Goal: Task Accomplishment & Management: Manage account settings

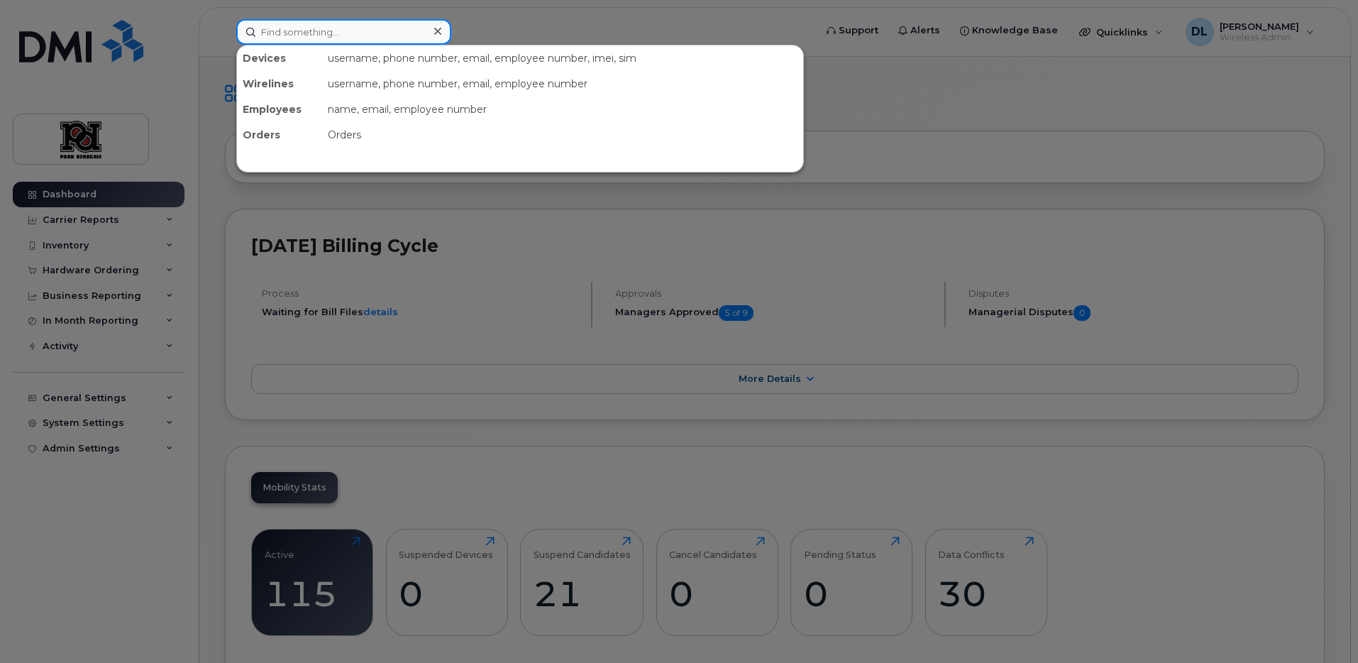
click at [331, 36] on input at bounding box center [343, 32] width 215 height 26
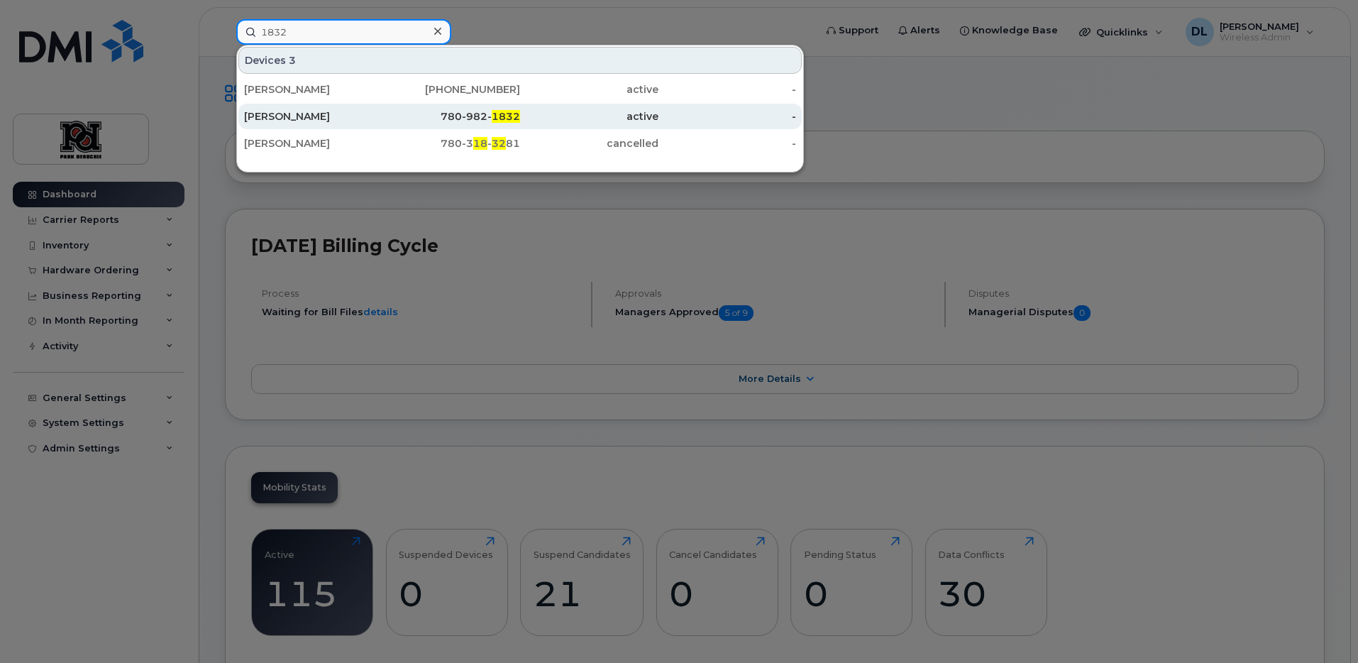
type input "1832"
click at [339, 120] on div "Cassandra Goulder - Dennis Room" at bounding box center [313, 116] width 138 height 14
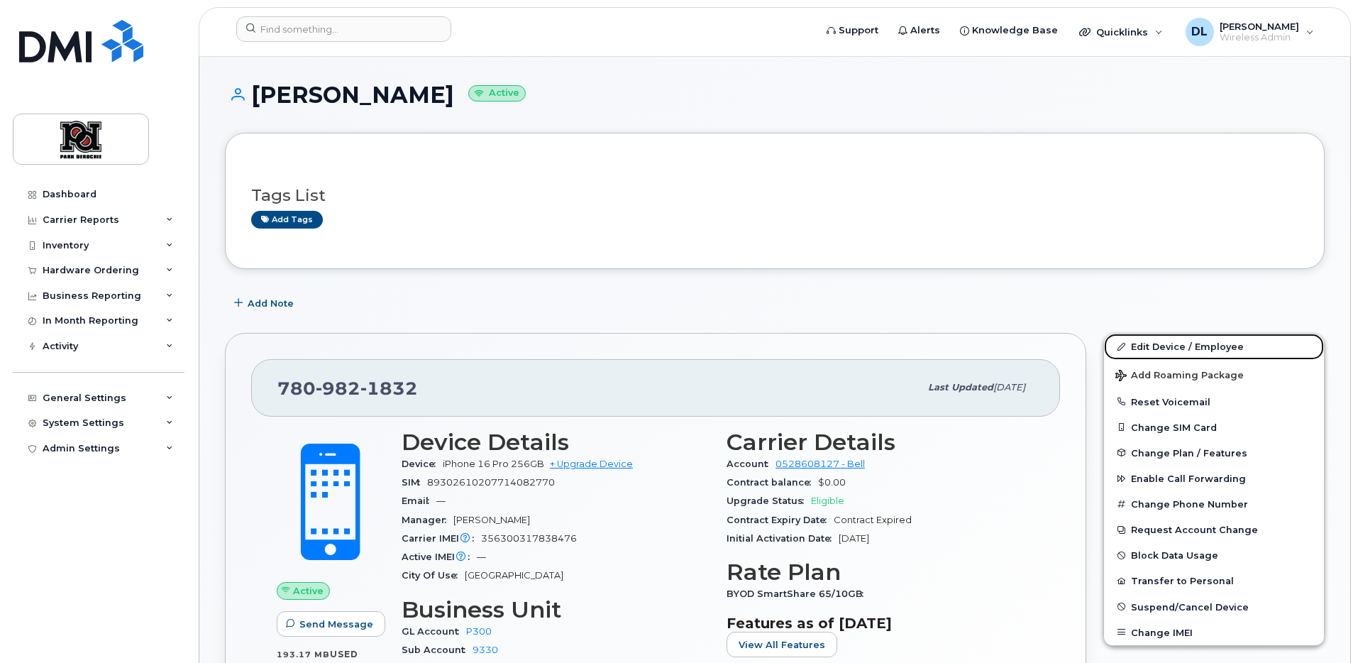
click at [1155, 347] on link "Edit Device / Employee" at bounding box center [1214, 347] width 220 height 26
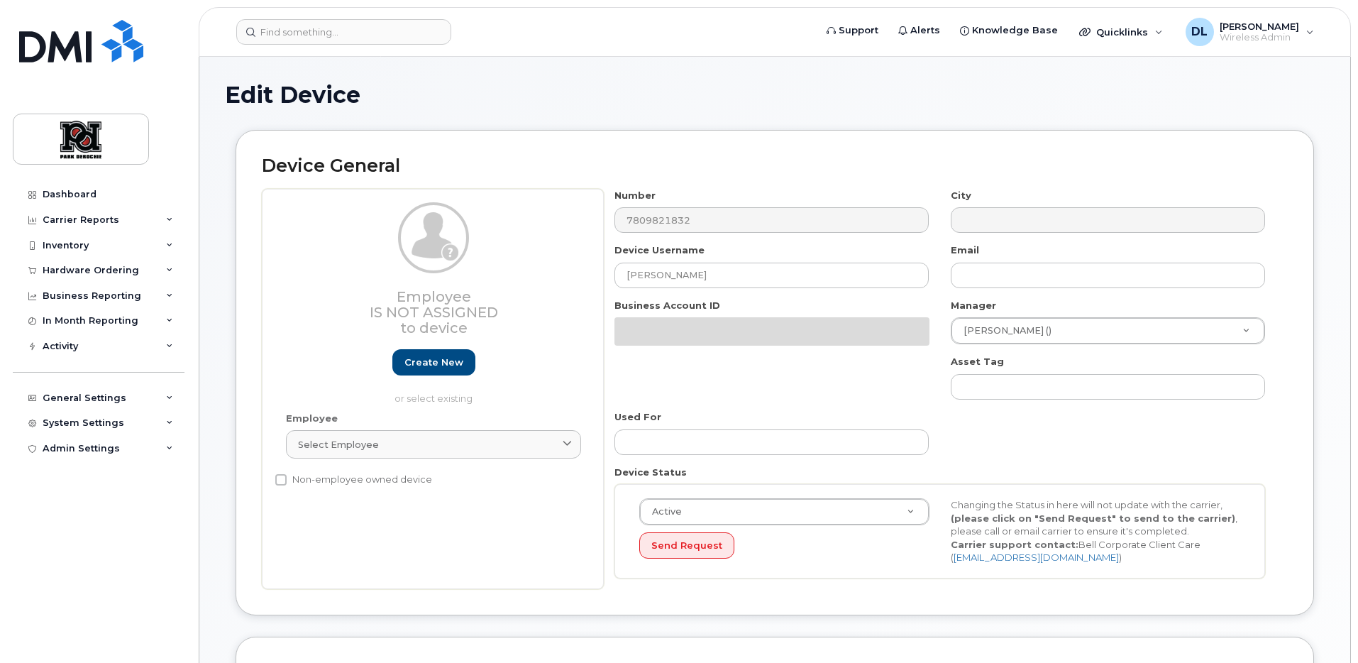
select select "2363"
select select "2366"
select select "2056"
select select "9505"
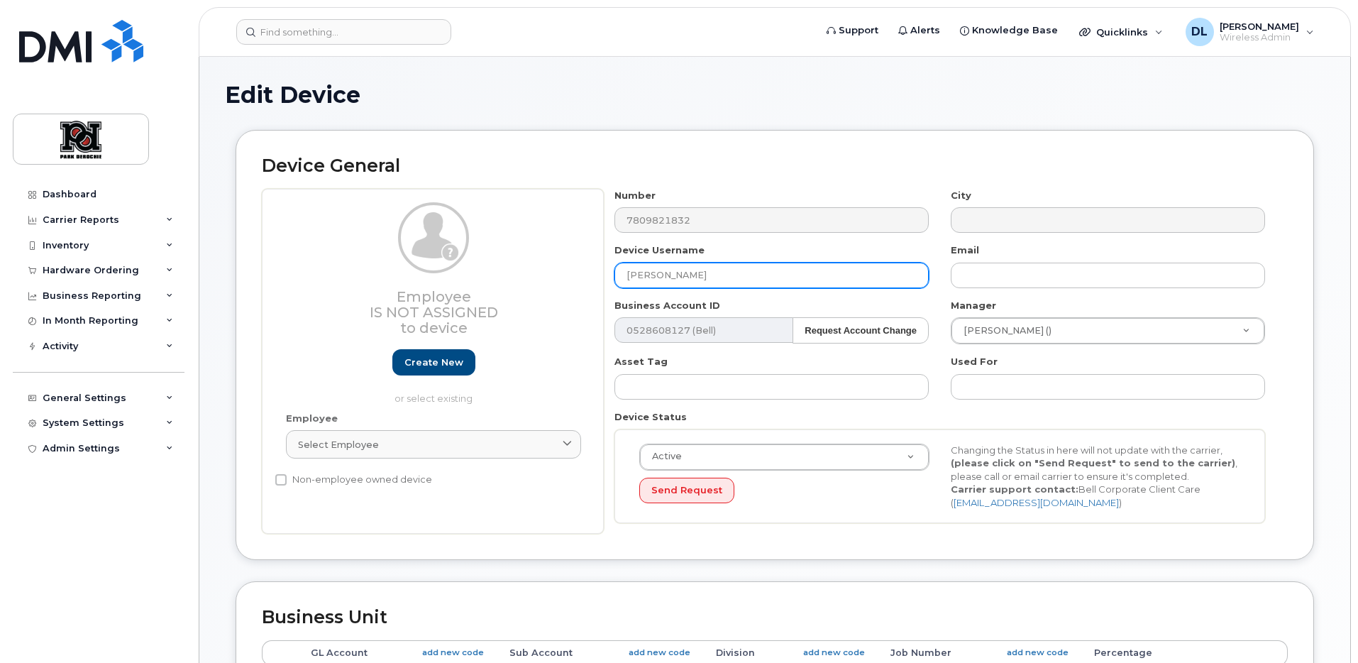
drag, startPoint x: 808, startPoint y: 275, endPoint x: 430, endPoint y: 271, distance: 377.6
click at [430, 271] on div "Employee Is not assigned to device Create new or select existing Employee Selec…" at bounding box center [775, 362] width 1026 height 346
paste input "[PERSON_NAME]"
type input "[PERSON_NAME]"
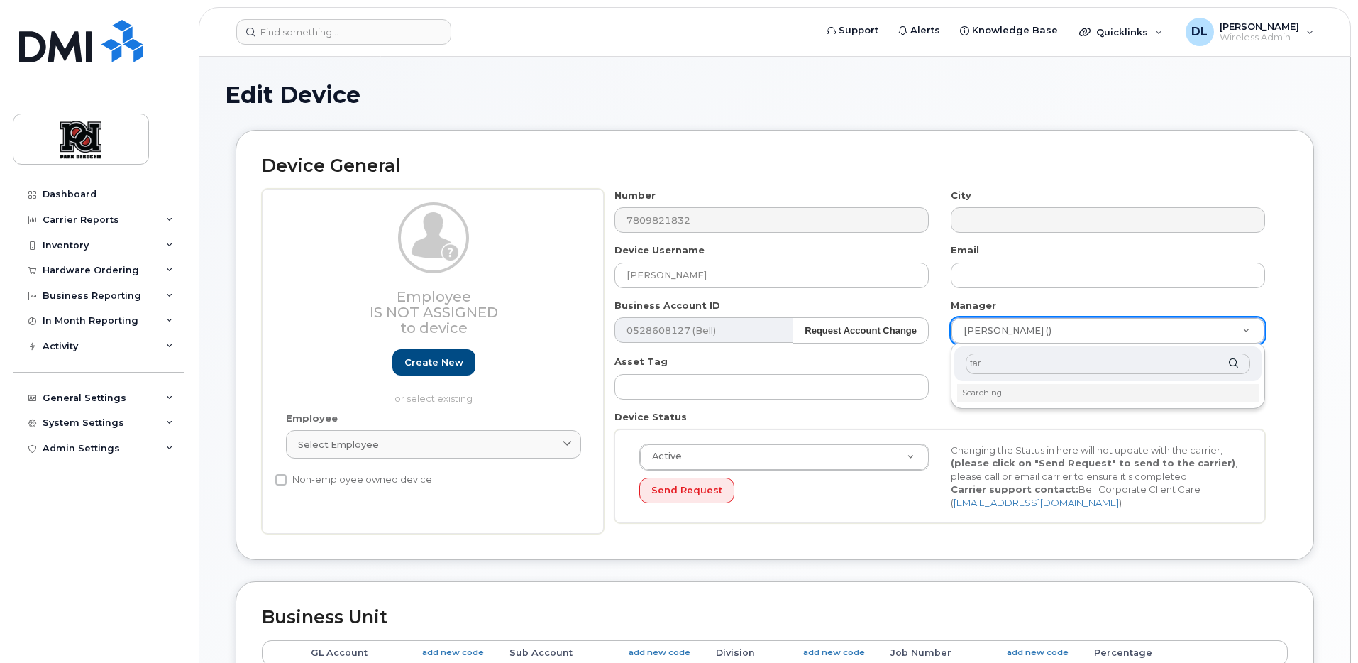
type input "tara"
drag, startPoint x: 1035, startPoint y: 368, endPoint x: 870, endPoint y: 351, distance: 165.5
click at [874, 352] on body "Support Alerts Knowledge Base Quicklinks Suspend / Cancel Device Change SIM Car…" at bounding box center [679, 624] width 1358 height 1249
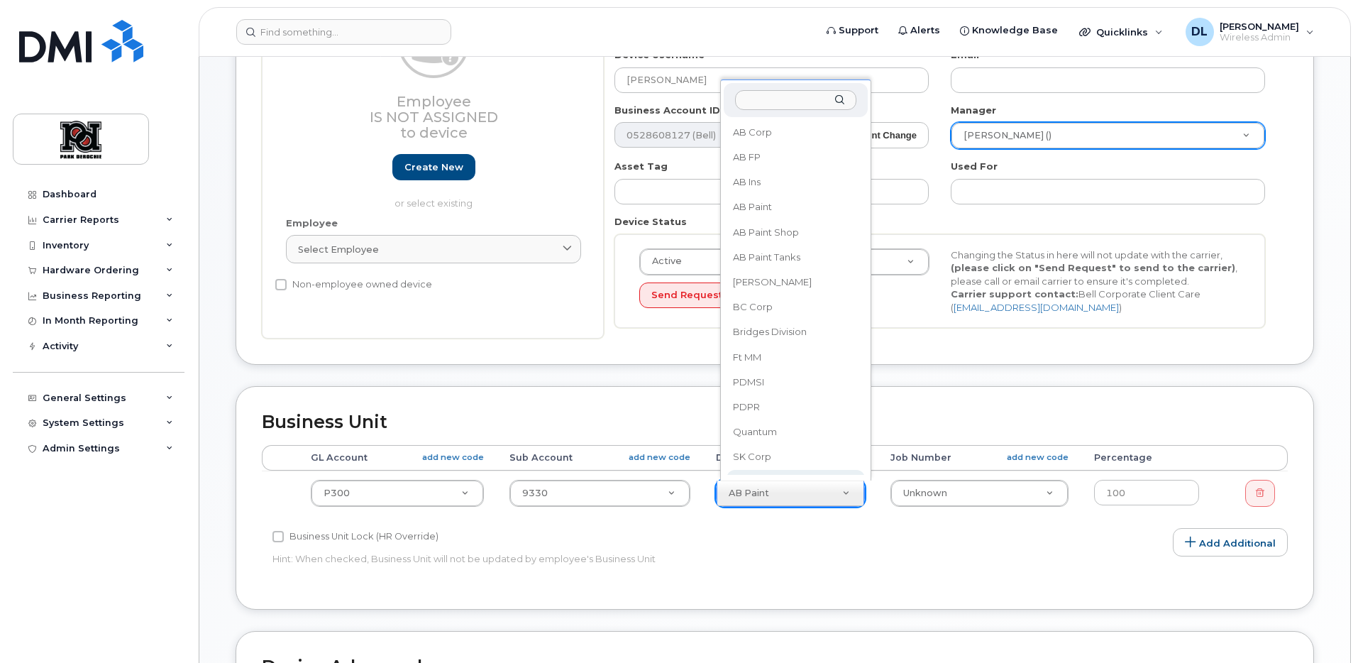
scroll to position [13, 0]
select select "10758"
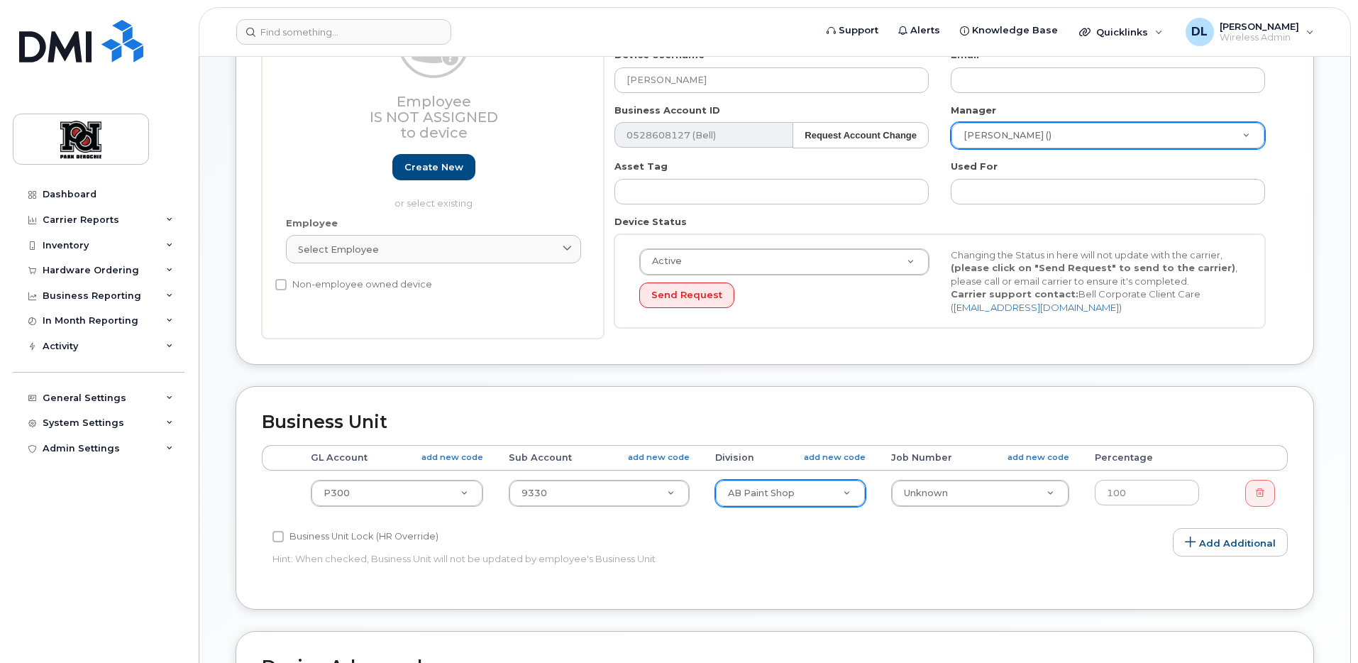
click at [897, 542] on div "Business Unit Lock (HR Override)" at bounding box center [604, 536] width 662 height 17
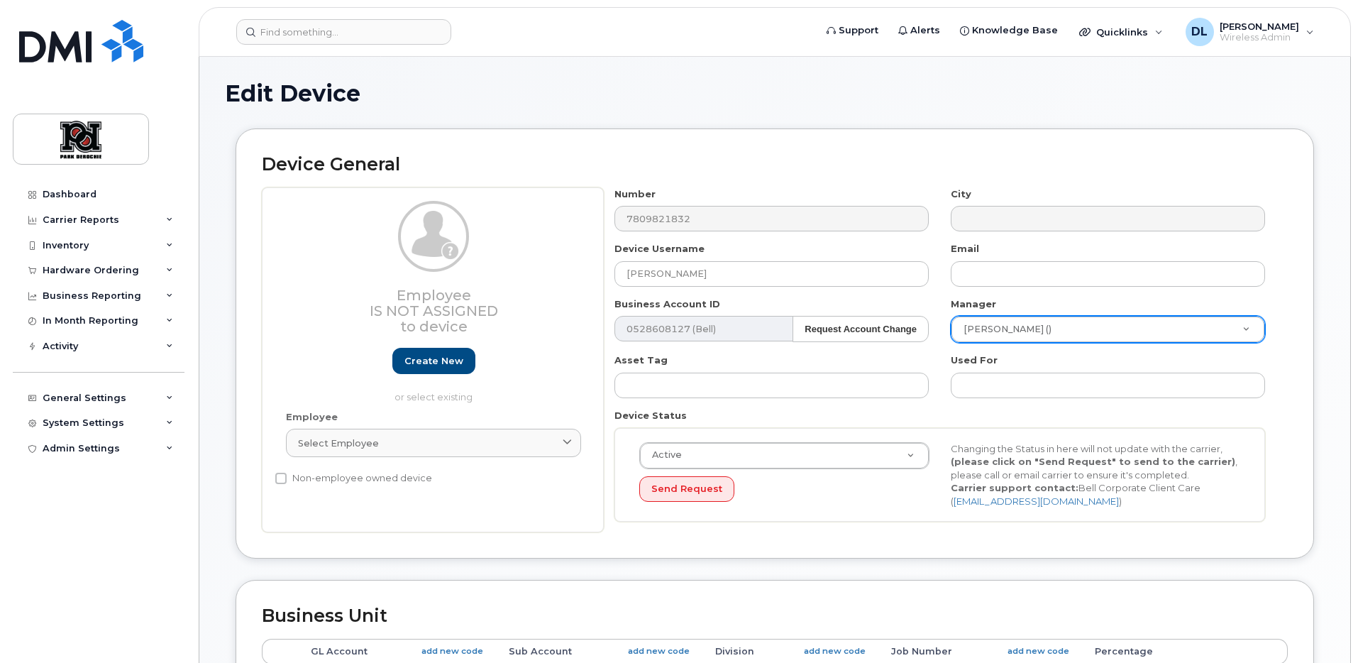
scroll to position [586, 0]
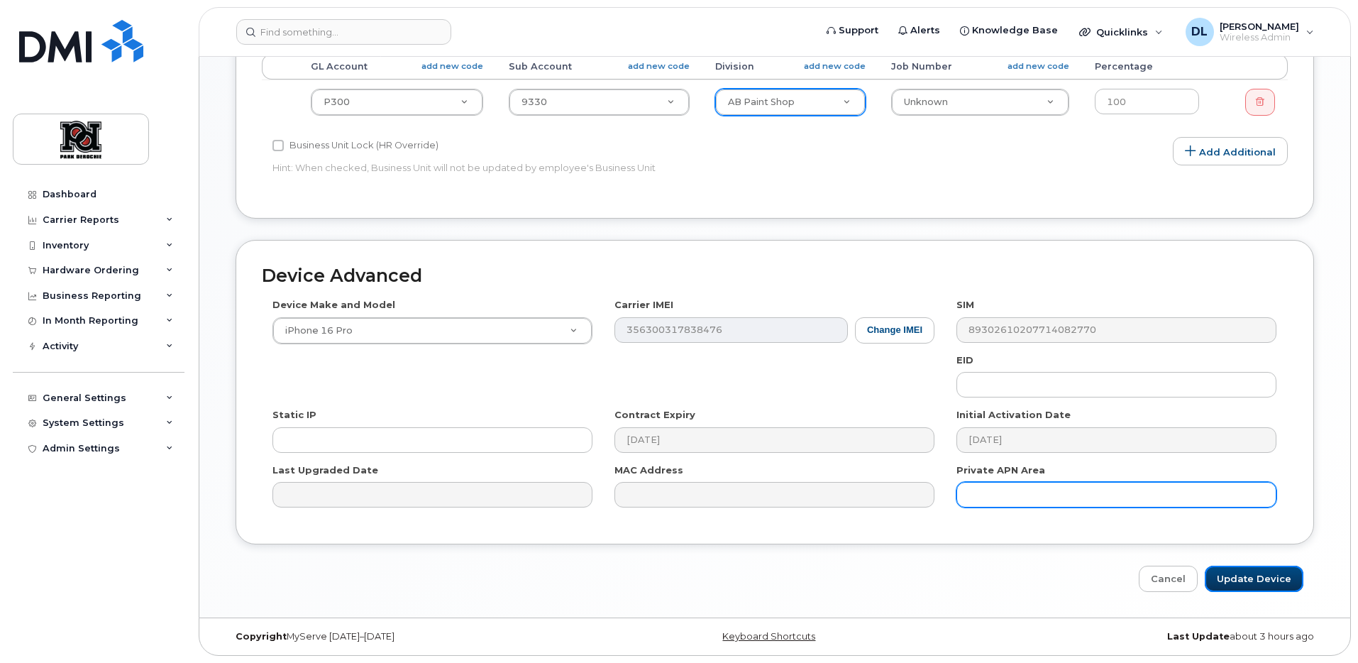
drag, startPoint x: 1270, startPoint y: 575, endPoint x: 1090, endPoint y: 488, distance: 200.0
click at [1270, 575] on input "Update Device" at bounding box center [1254, 579] width 99 height 26
type input "Saving..."
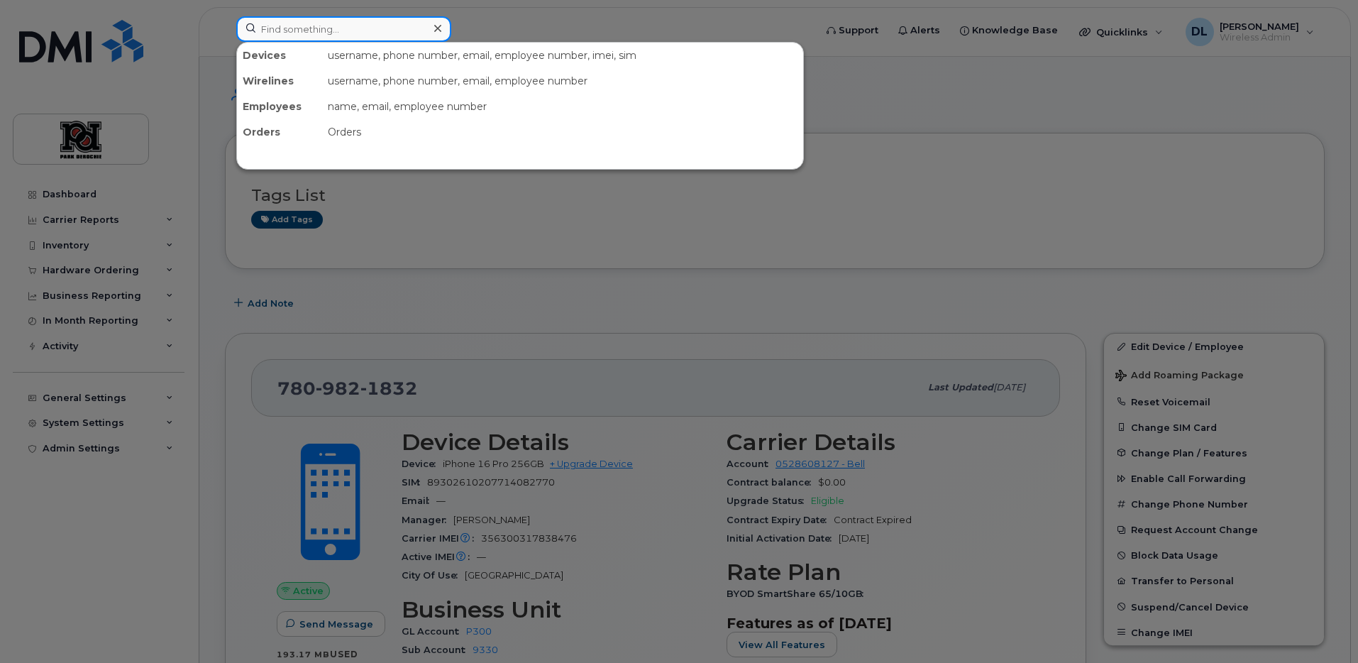
click at [351, 26] on input at bounding box center [343, 29] width 215 height 26
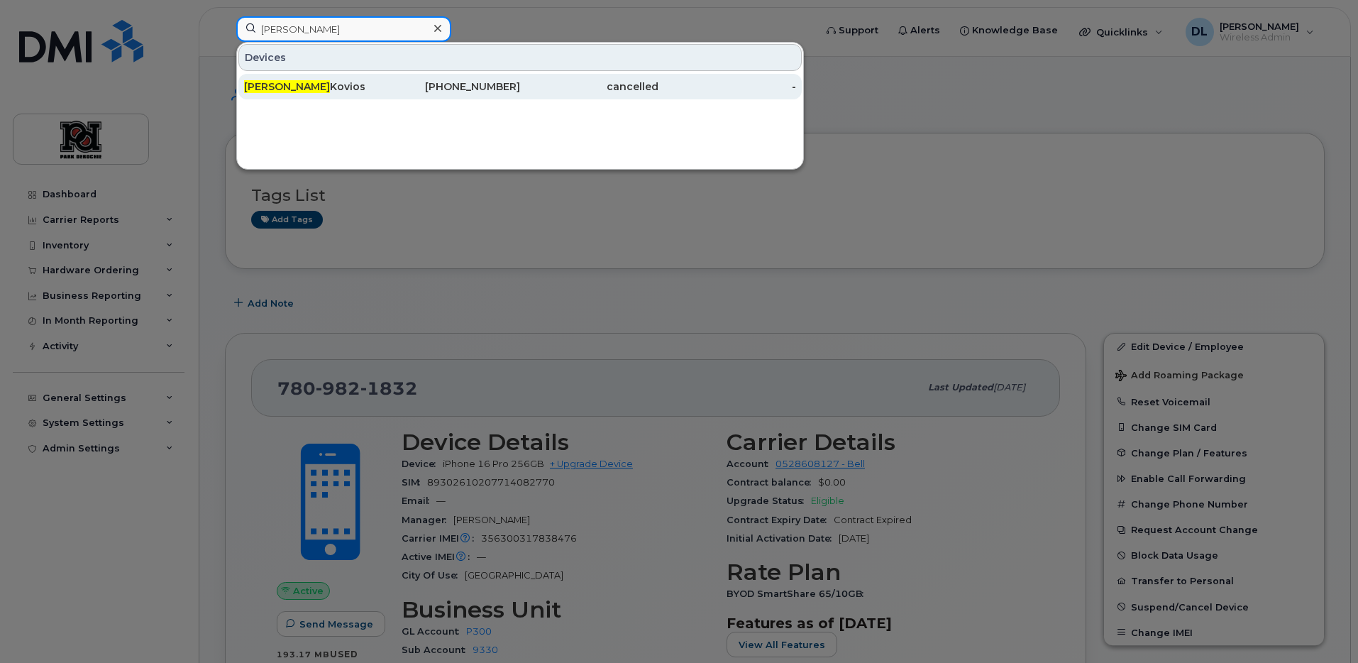
type input "peter"
click at [311, 83] on div "Peter Kovios" at bounding box center [313, 86] width 138 height 14
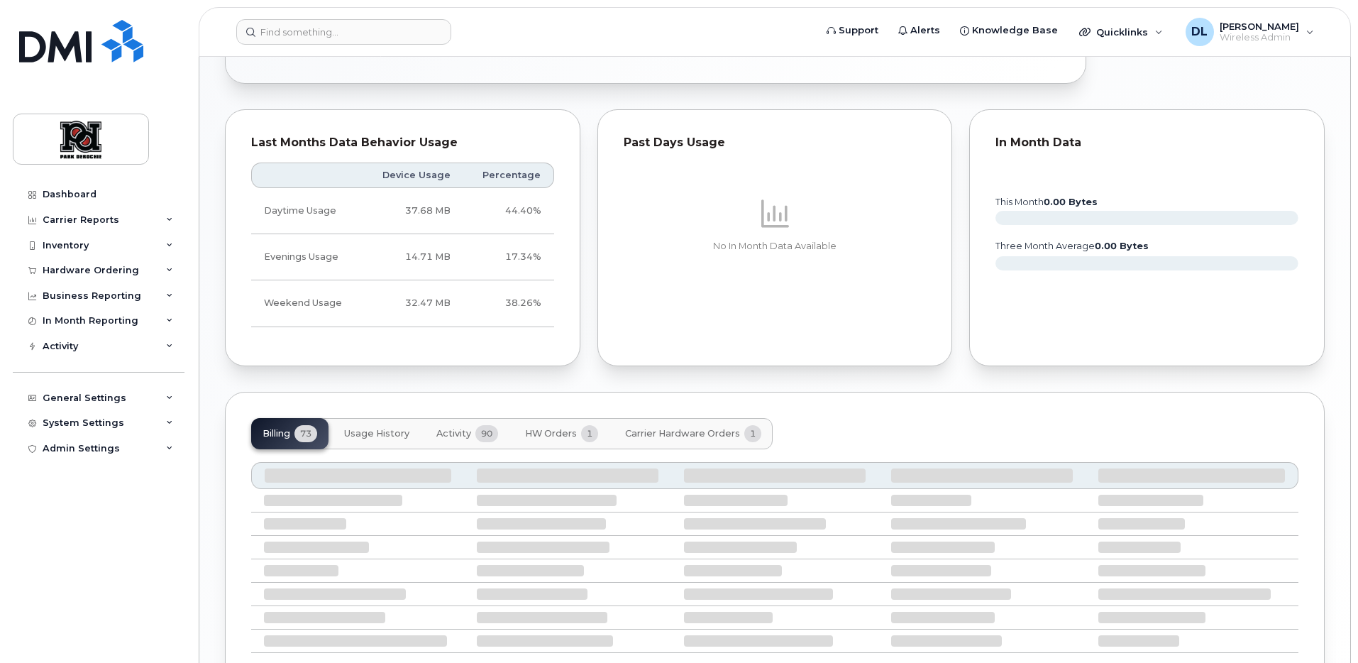
scroll to position [759, 0]
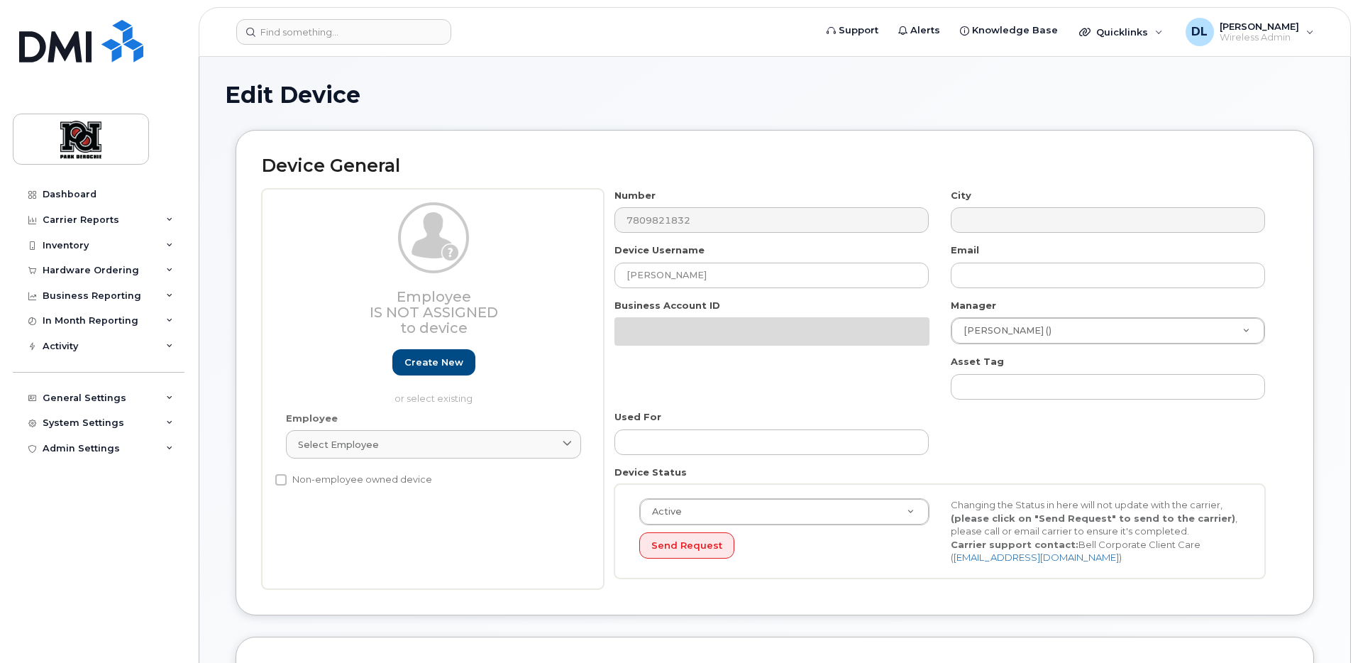
select select "2363"
select select "2366"
select select "2056"
select select "9505"
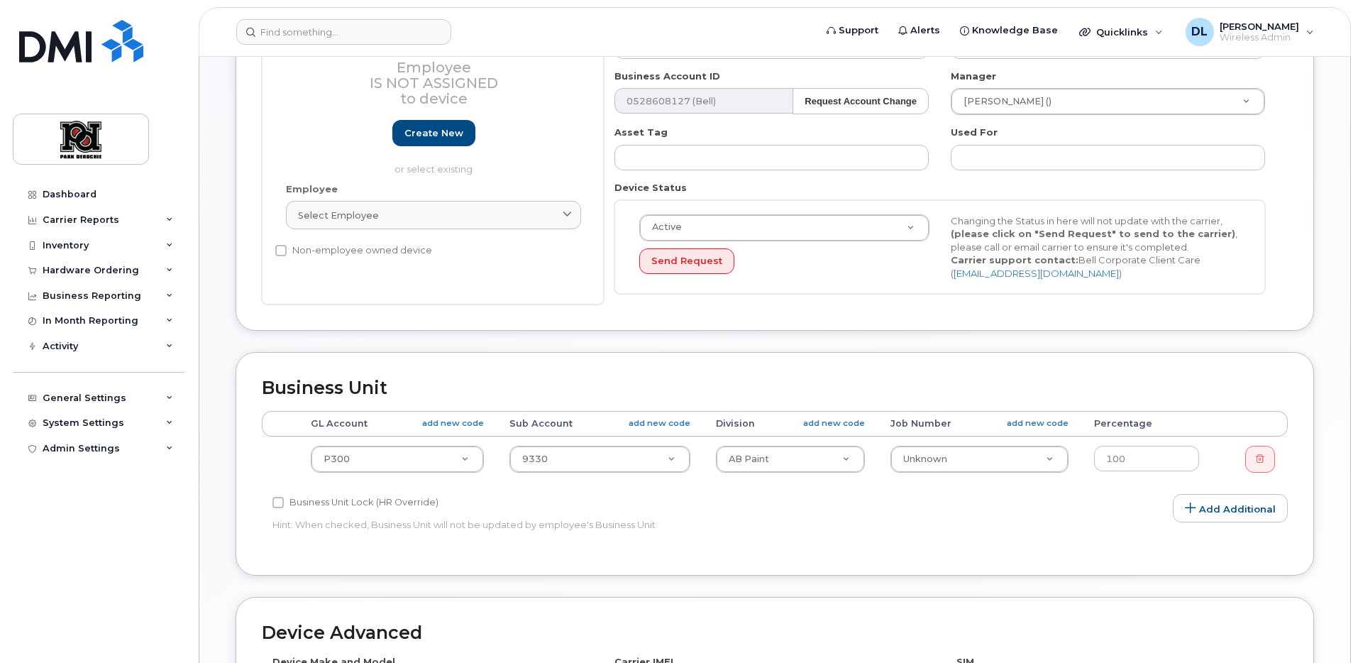
scroll to position [586, 0]
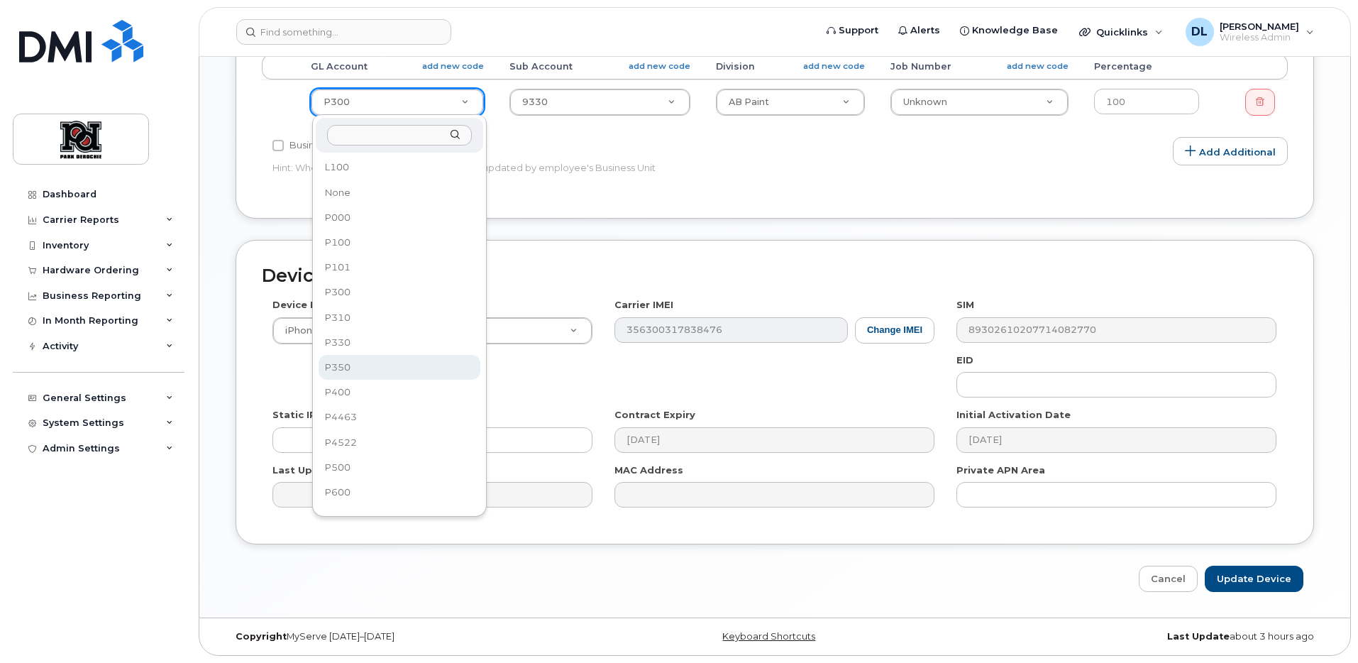
select select "10757"
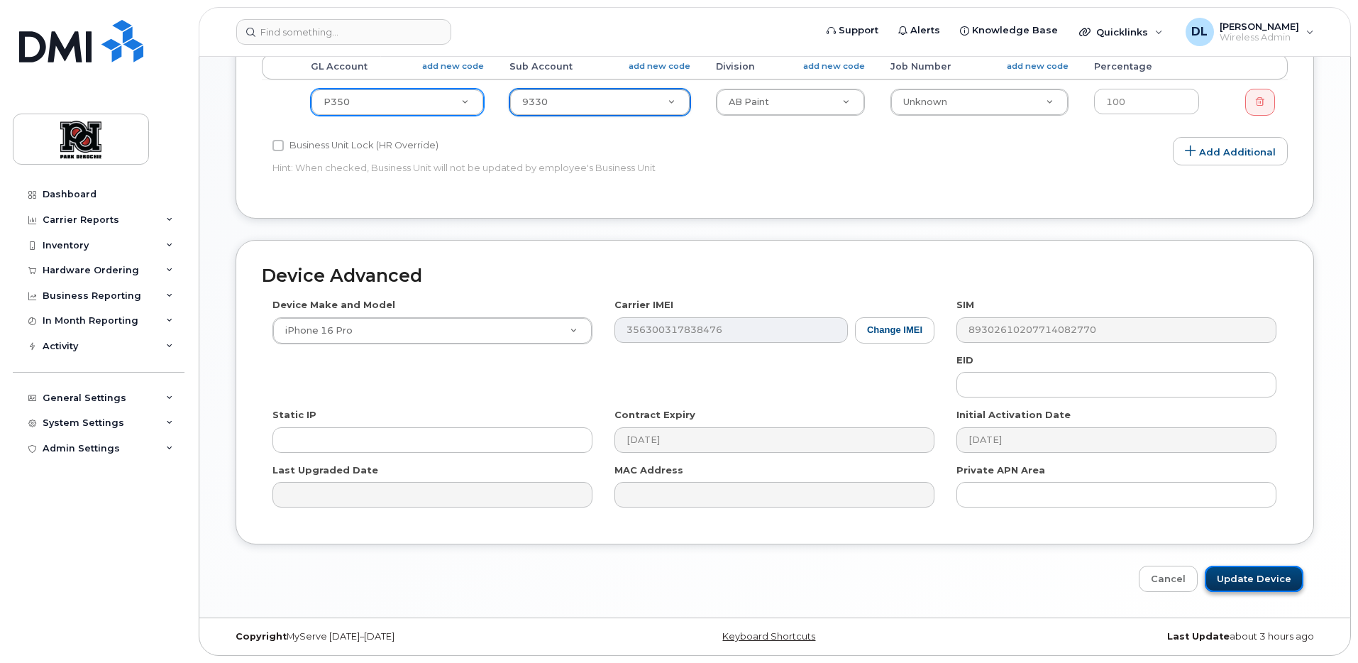
click at [1265, 586] on input "Update Device" at bounding box center [1254, 579] width 99 height 26
type input "Saving..."
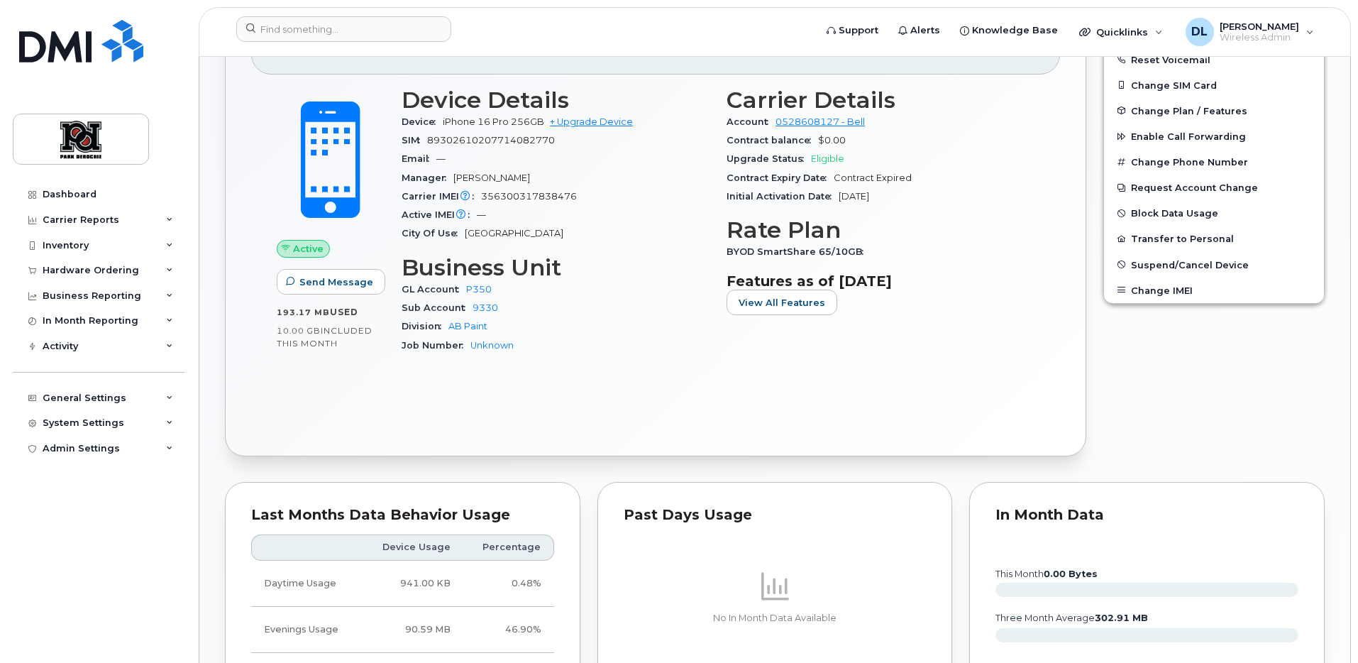
scroll to position [118, 0]
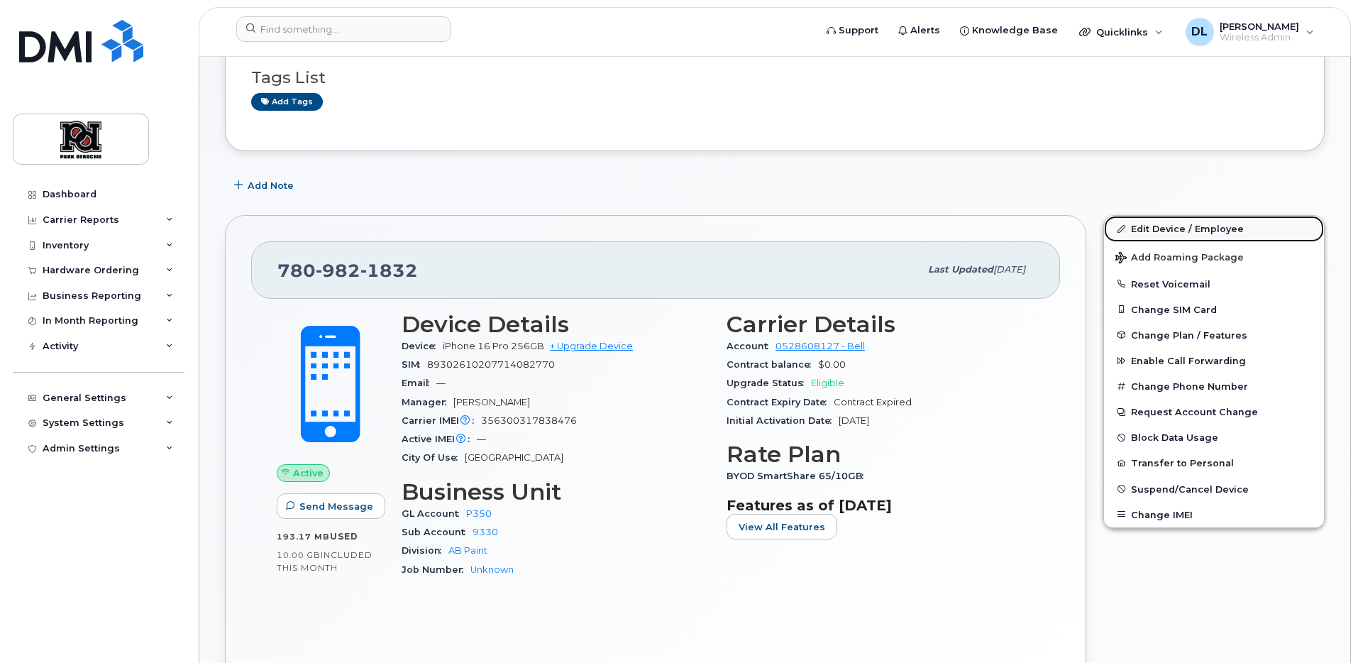
click at [1177, 224] on link "Edit Device / Employee" at bounding box center [1214, 229] width 220 height 26
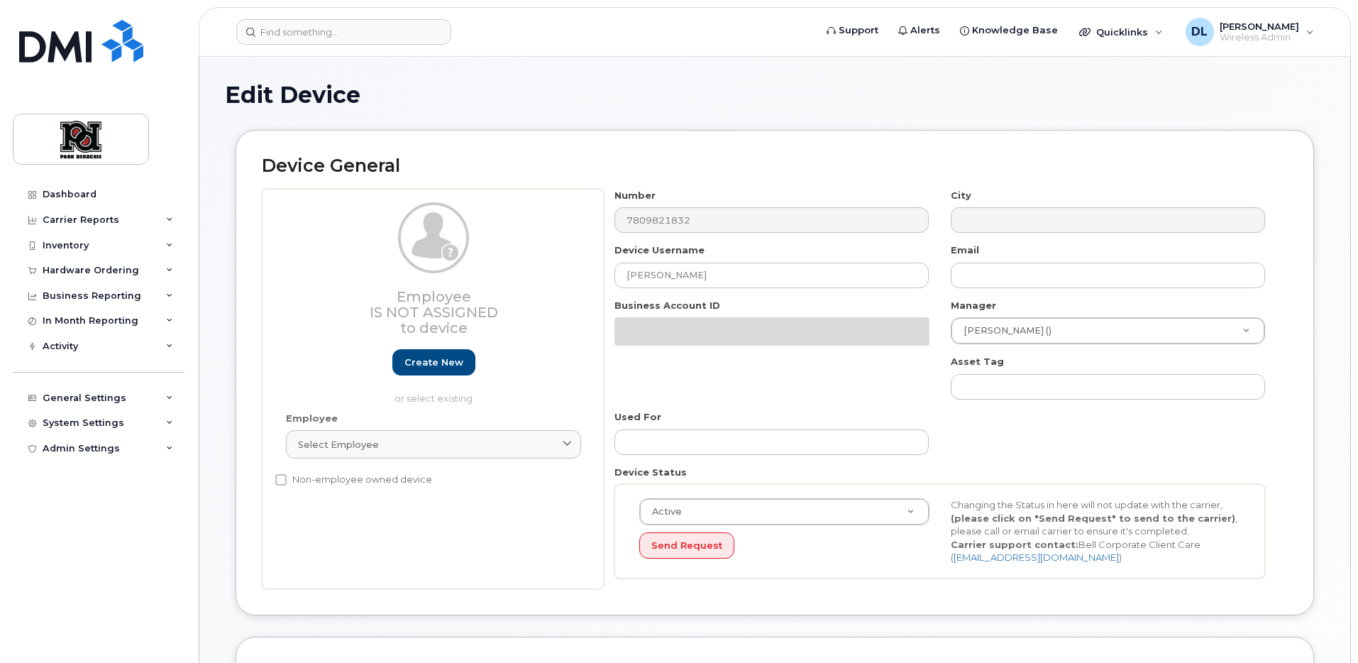
select select "10757"
select select "2366"
select select "2056"
select select "9505"
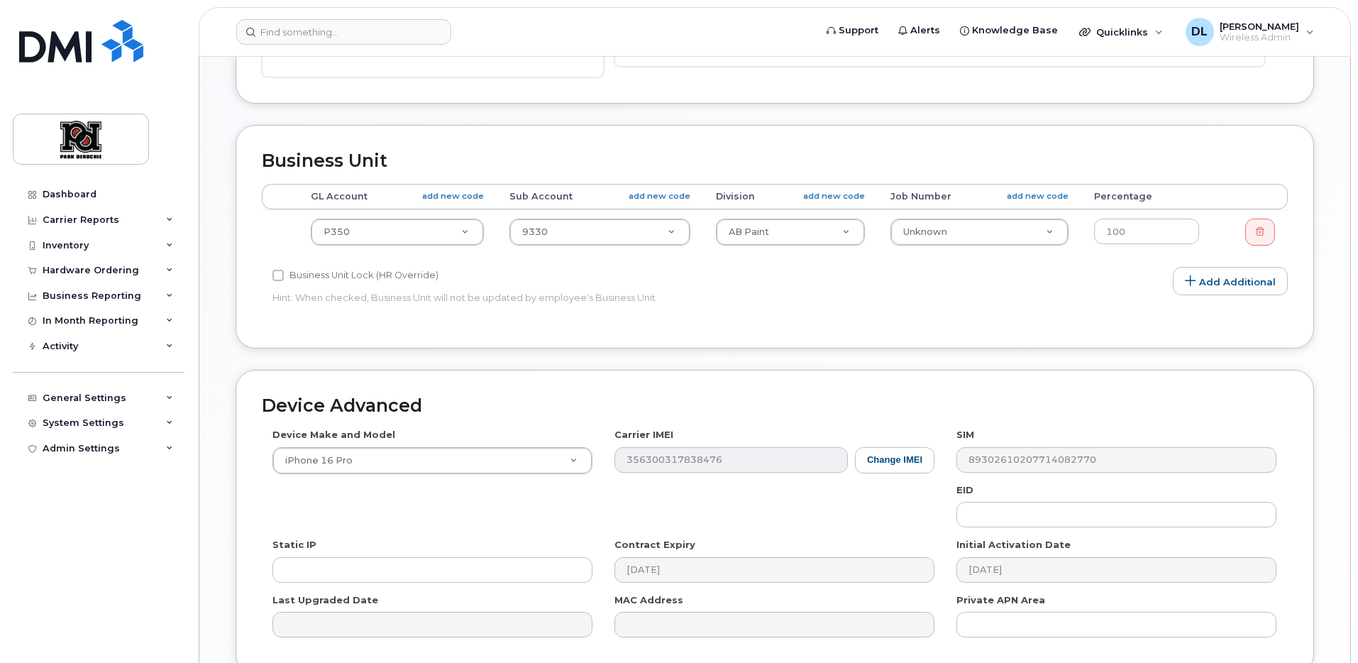
scroll to position [586, 0]
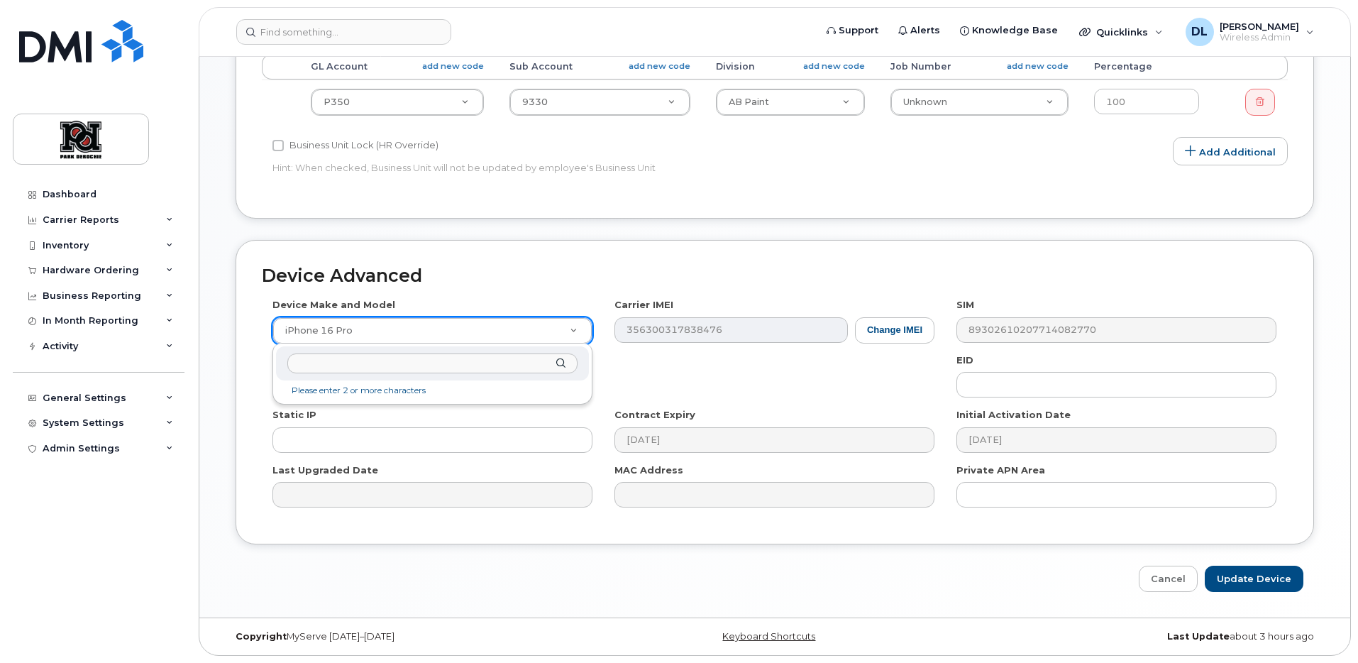
type input "p"
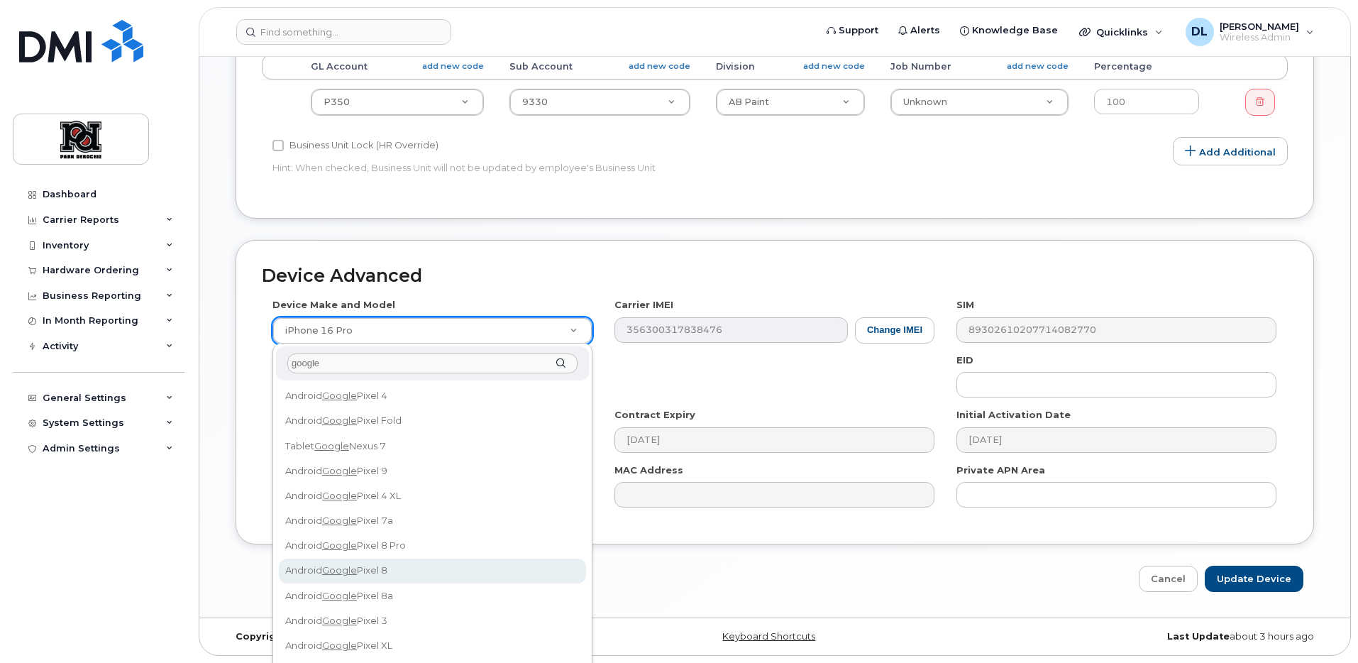
type input "google"
select select "3035"
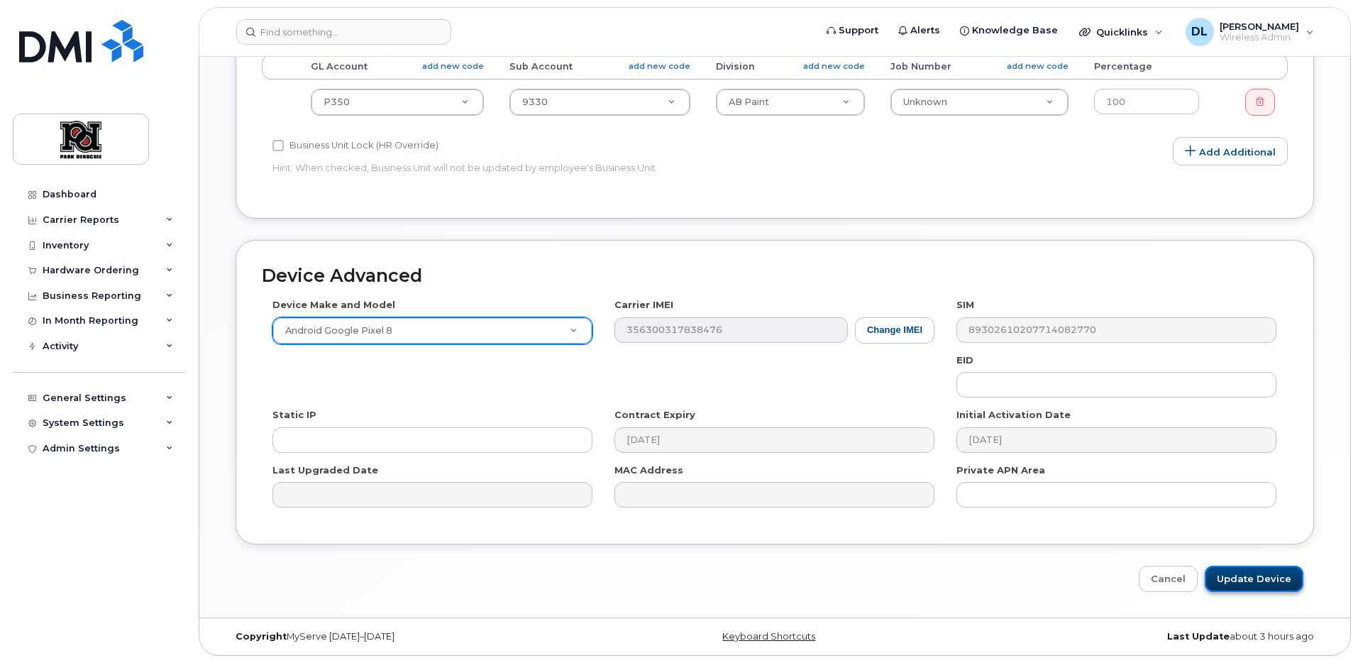
click at [1258, 588] on input "Update Device" at bounding box center [1254, 579] width 99 height 26
type input "Saving..."
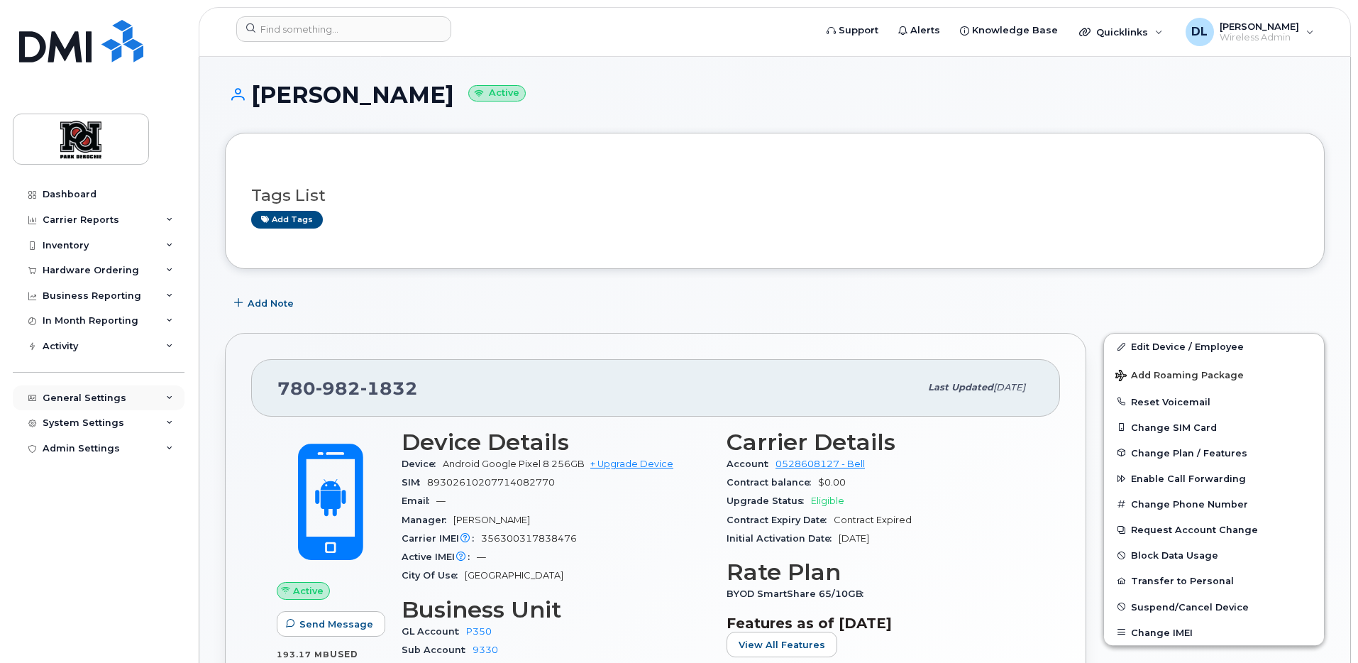
click at [126, 392] on div "General Settings" at bounding box center [99, 398] width 172 height 26
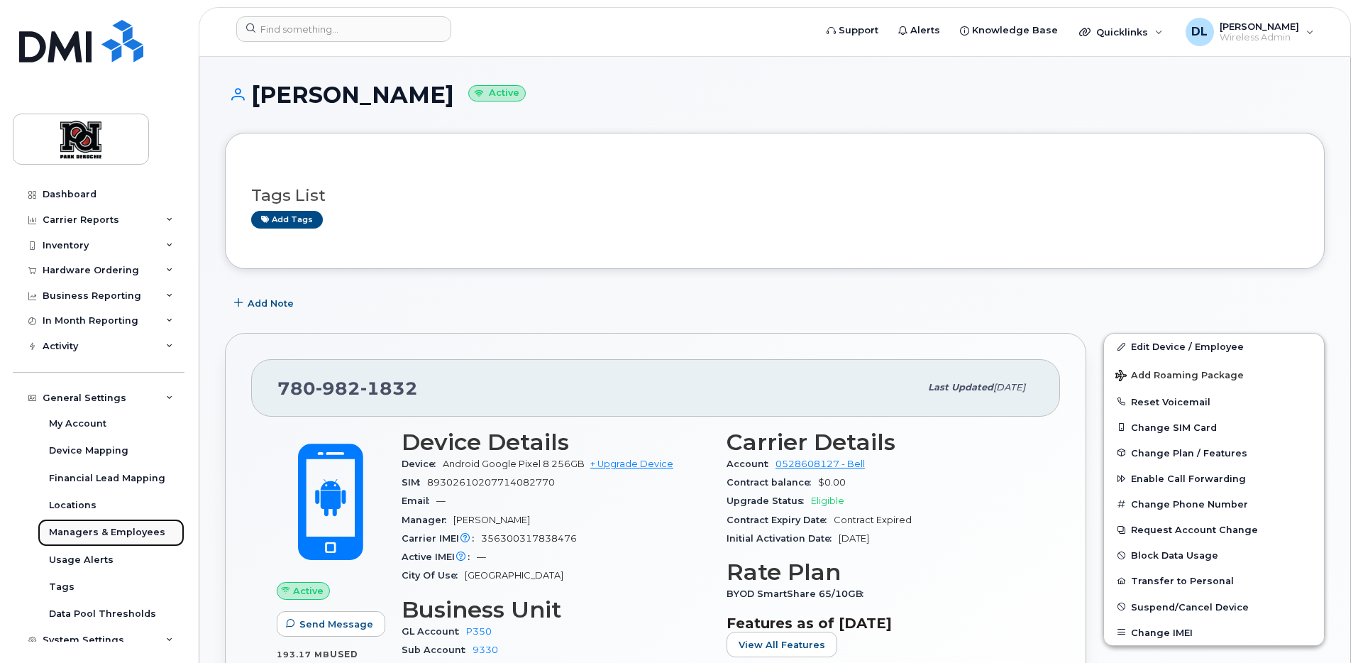
click at [107, 534] on div "Managers & Employees" at bounding box center [107, 532] width 116 height 13
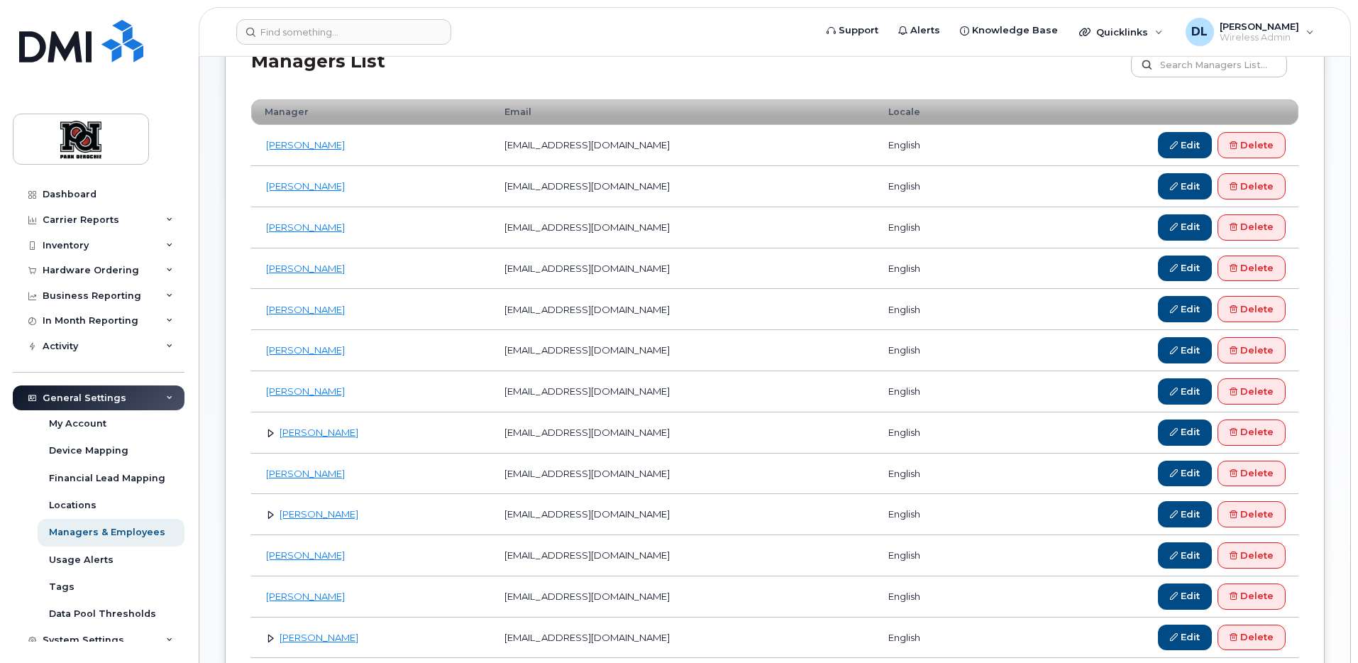
scroll to position [129, 0]
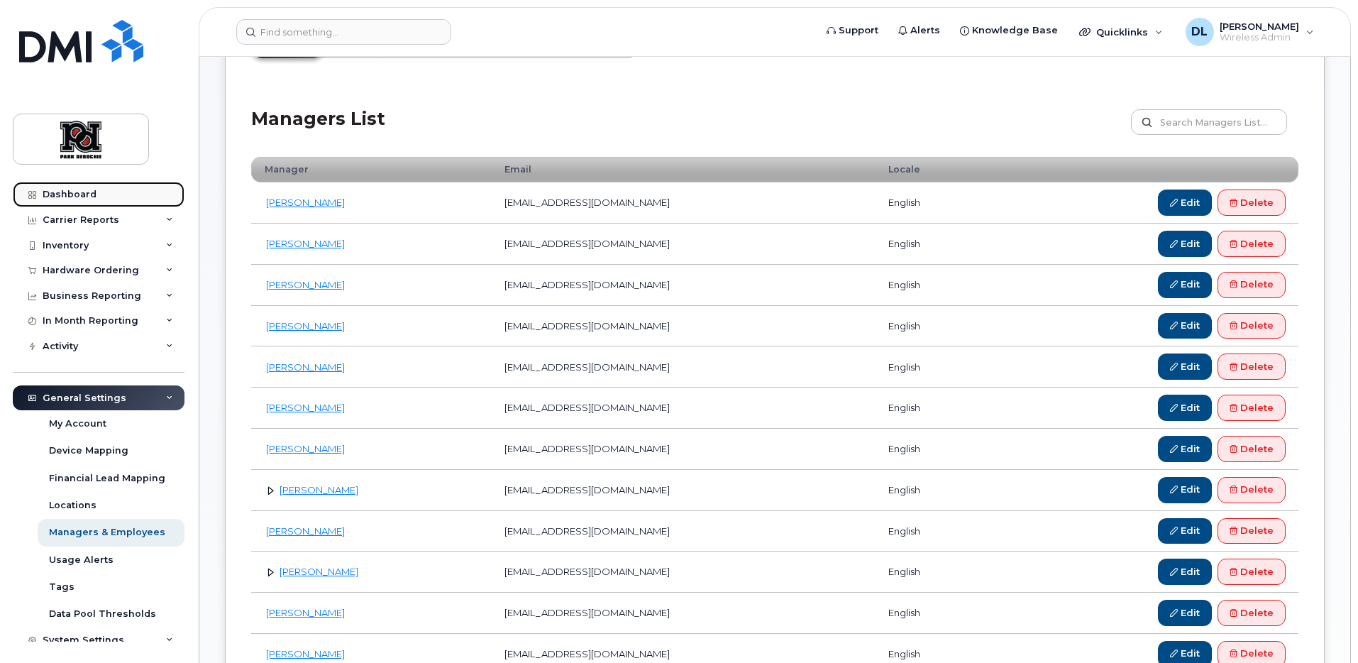
click at [94, 193] on div "Dashboard" at bounding box center [70, 194] width 54 height 11
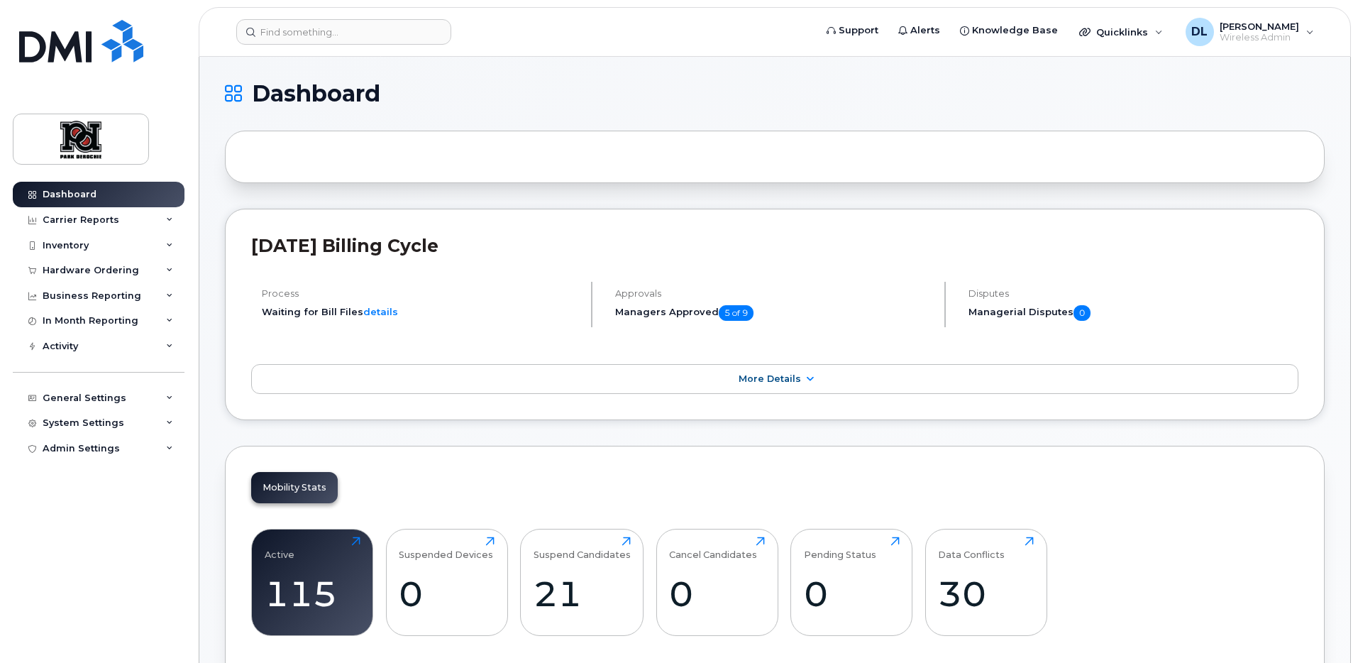
click at [890, 239] on h2 "August 2025 Billing Cycle" at bounding box center [775, 245] width 1048 height 21
click at [107, 424] on div "System Settings" at bounding box center [84, 422] width 82 height 11
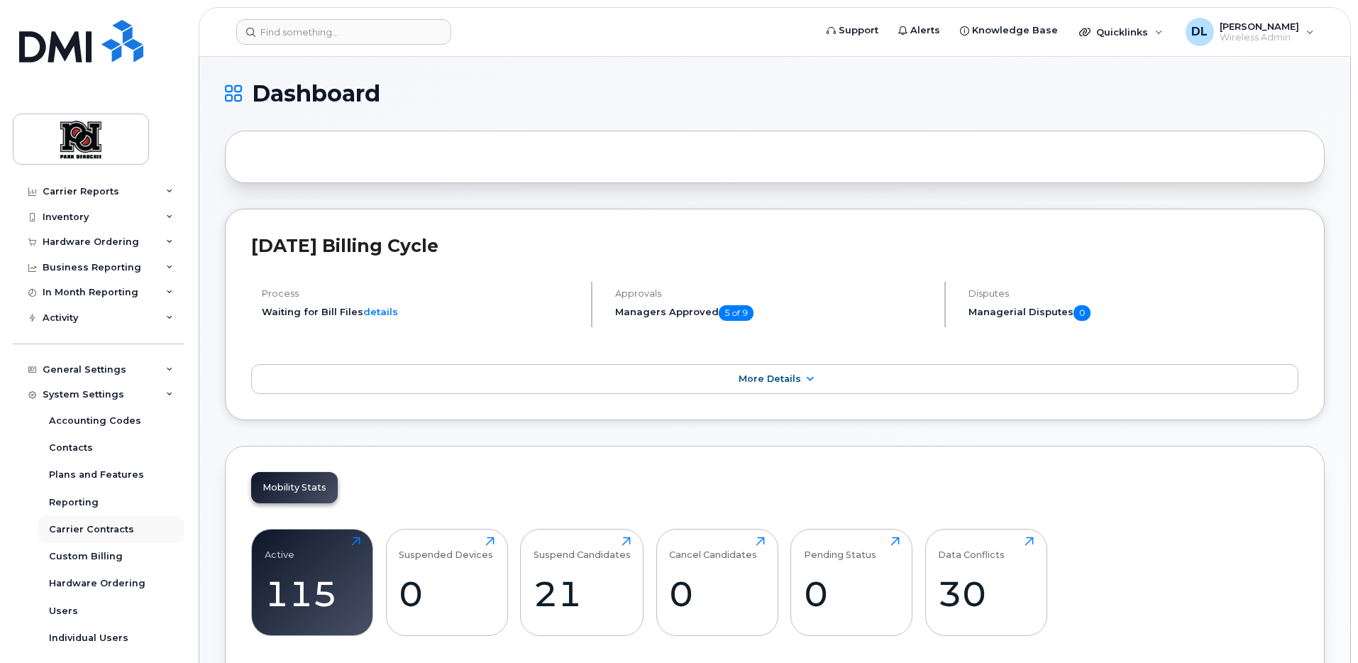
scroll to position [63, 0]
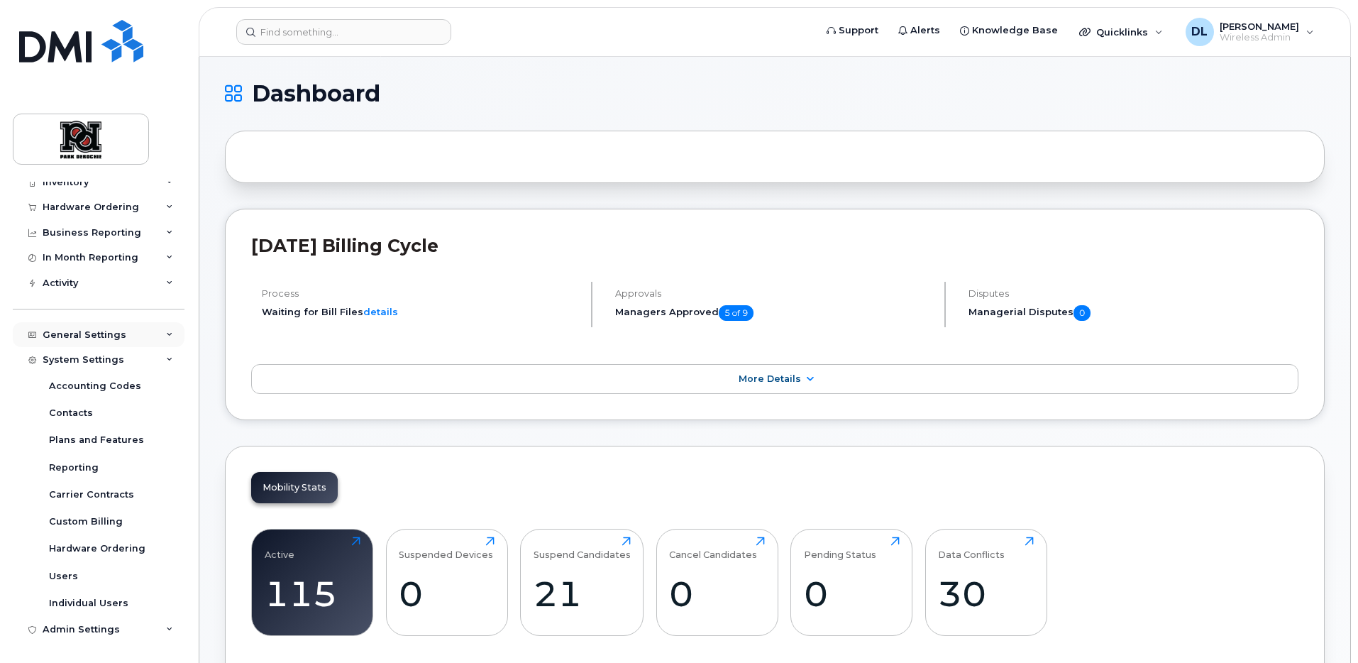
click at [113, 331] on div "General Settings" at bounding box center [85, 334] width 84 height 11
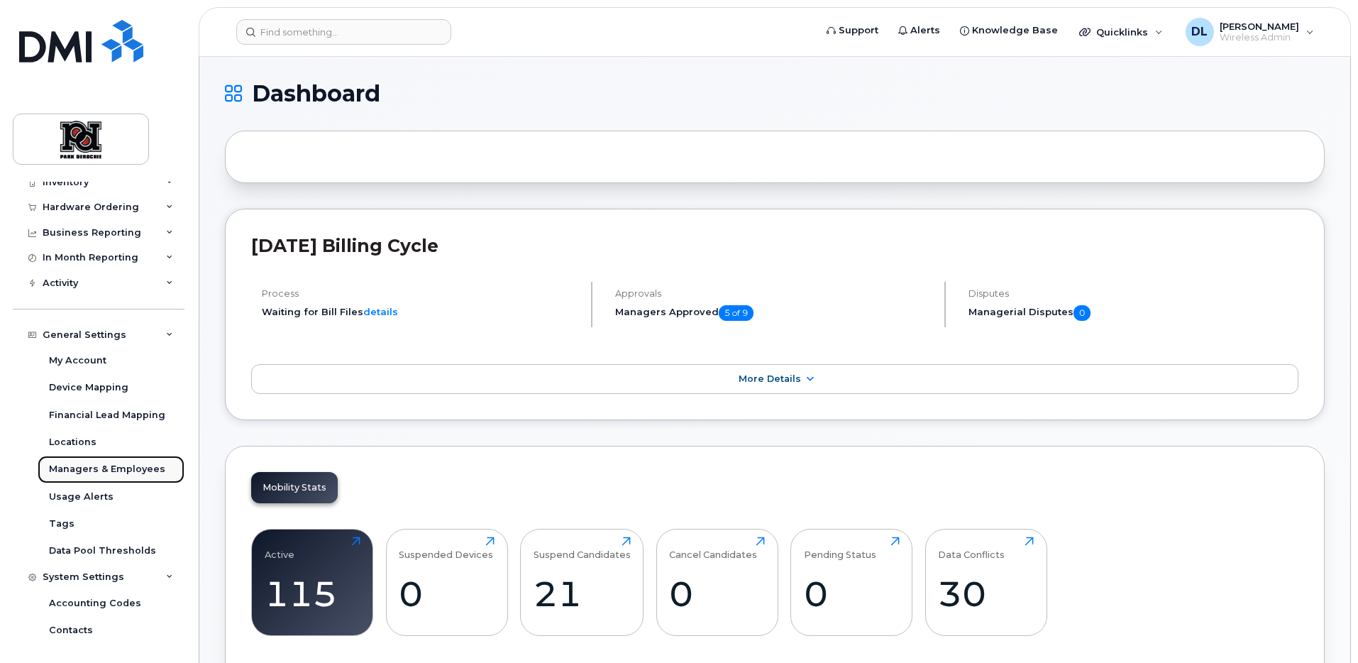
click at [107, 470] on div "Managers & Employees" at bounding box center [107, 469] width 116 height 13
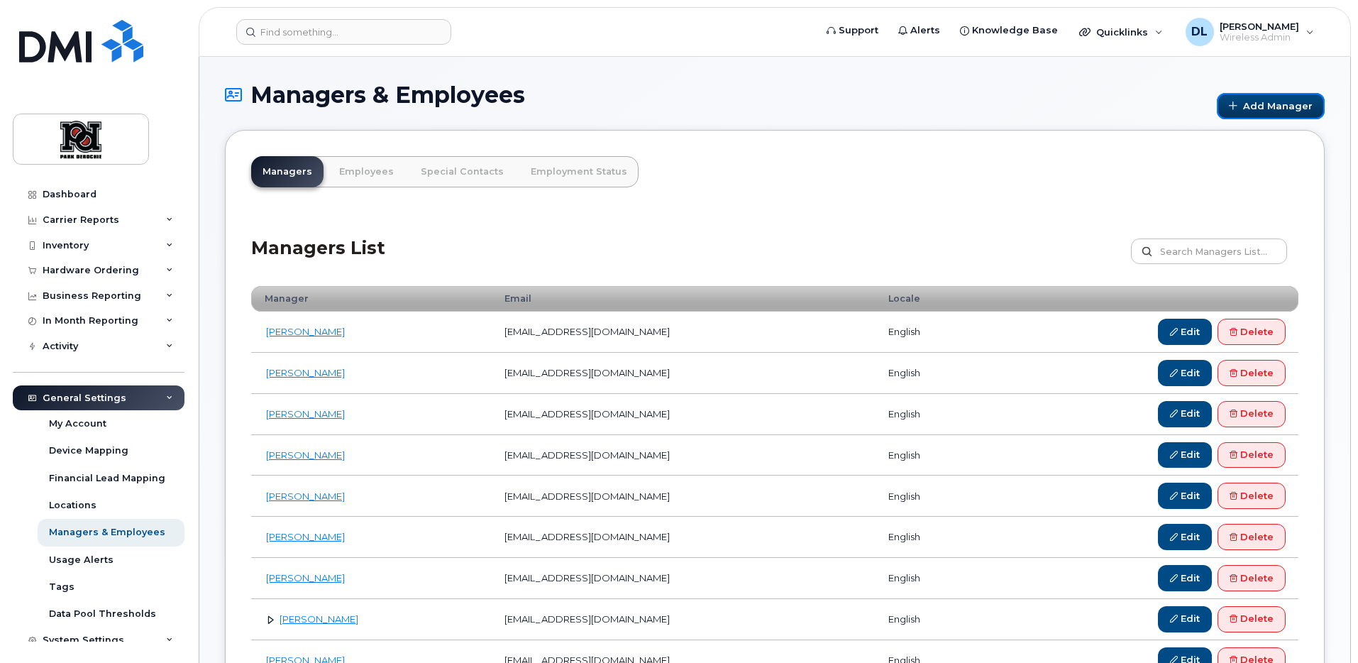
drag, startPoint x: 1289, startPoint y: 110, endPoint x: 1147, endPoint y: 194, distance: 164.8
click at [1289, 109] on link "Add Manager" at bounding box center [1271, 106] width 108 height 26
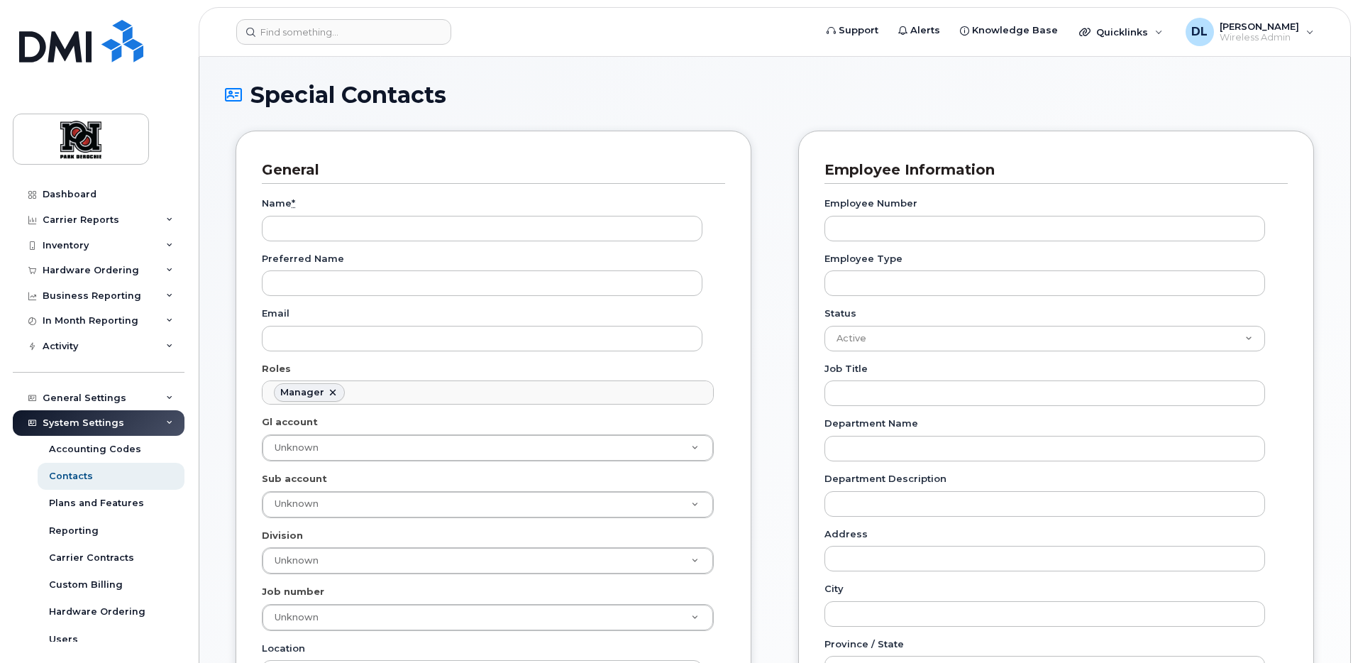
scroll to position [110, 0]
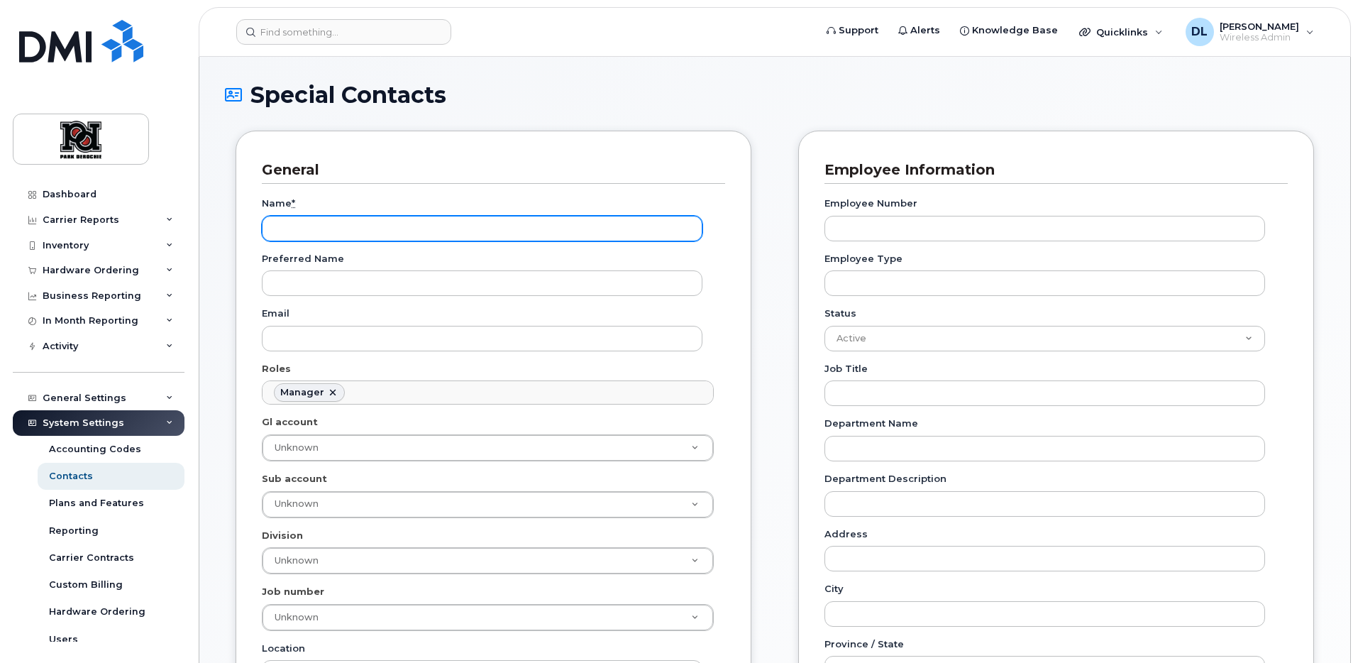
click at [331, 229] on input "Name *" at bounding box center [482, 229] width 441 height 26
click at [432, 233] on input "[PERSON_NAME]" at bounding box center [482, 229] width 441 height 26
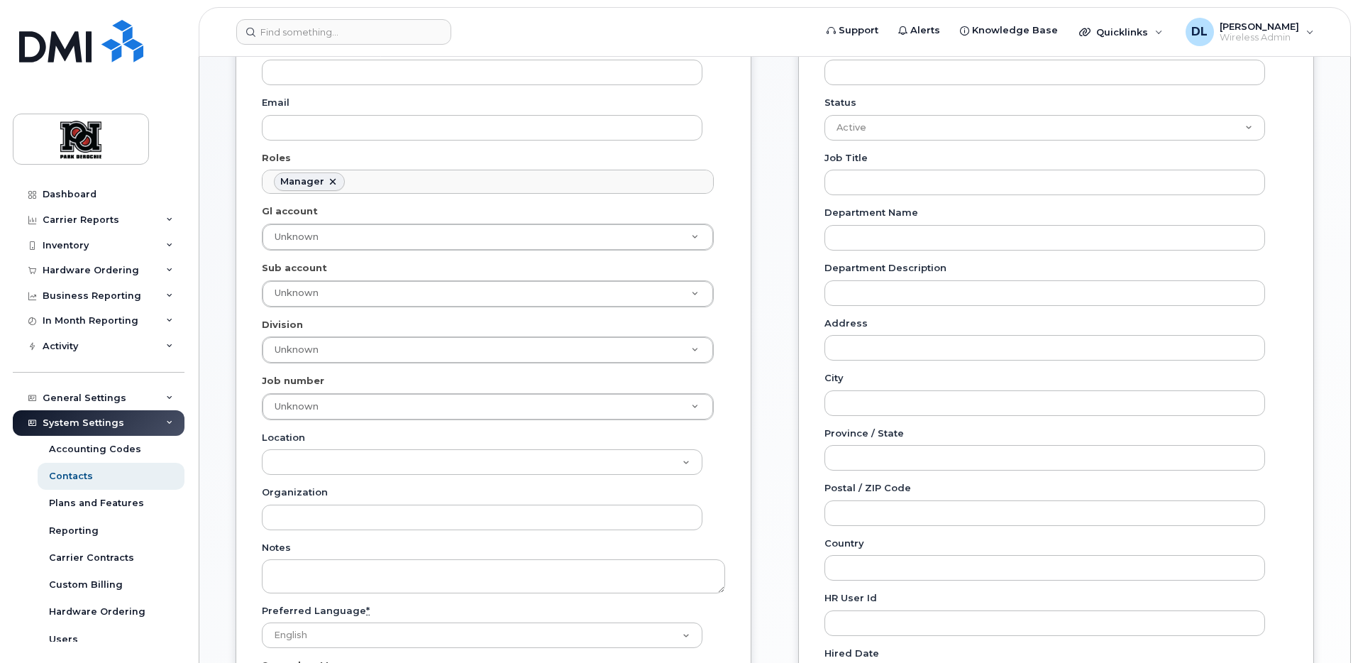
scroll to position [108, 0]
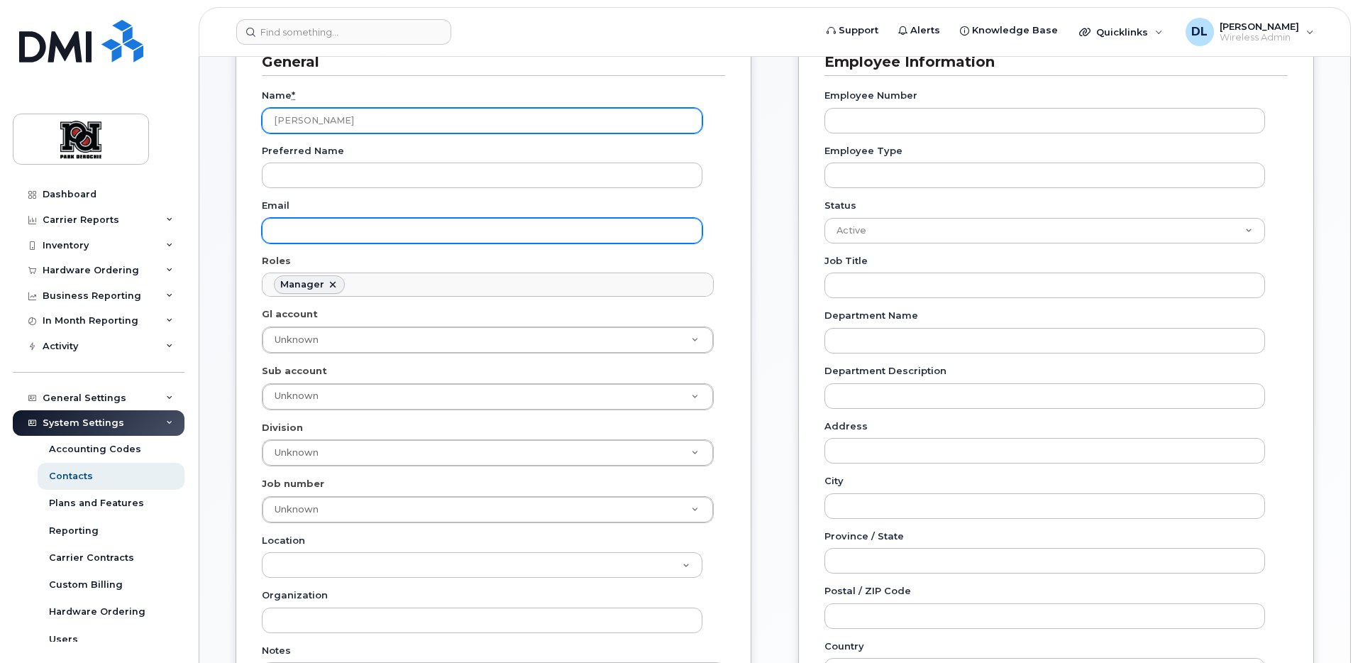
type input "[PERSON_NAME]"
click at [363, 238] on input "Email" at bounding box center [482, 231] width 441 height 26
paste input "[PERSON_NAME] <[EMAIL_ADDRESS][DOMAIN_NAME]>"
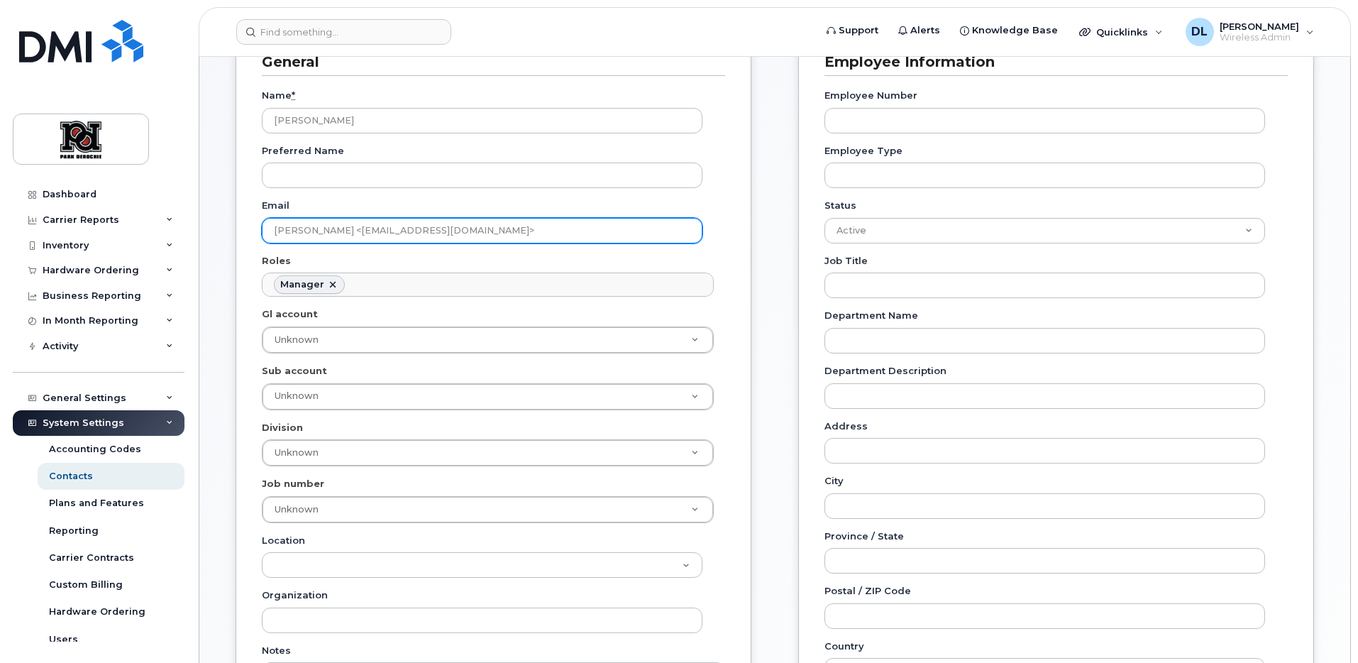
drag, startPoint x: 330, startPoint y: 232, endPoint x: 225, endPoint y: 229, distance: 105.1
click at [223, 229] on div "Special Contacts General Name * [PERSON_NAME] Preferred Name Email [PERSON_NAME…" at bounding box center [774, 556] width 1151 height 1215
click at [460, 233] on input "[EMAIL_ADDRESS][DOMAIN_NAME]>" at bounding box center [482, 231] width 441 height 26
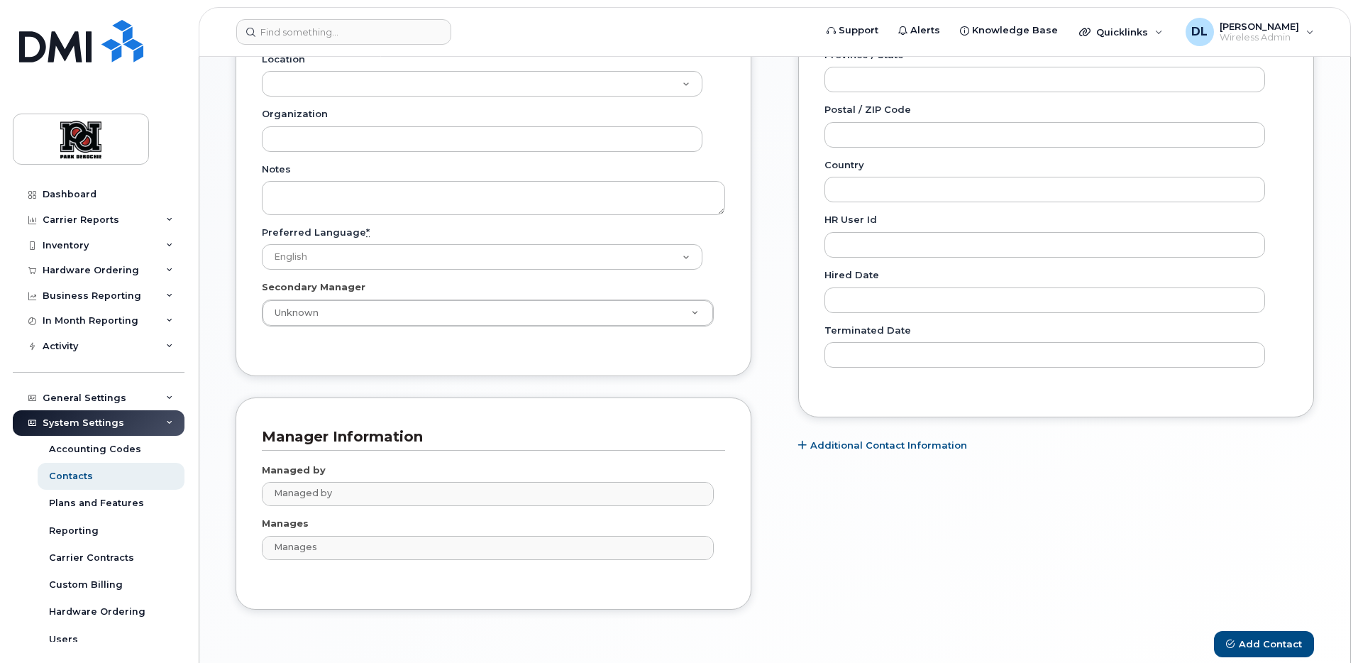
scroll to position [654, 0]
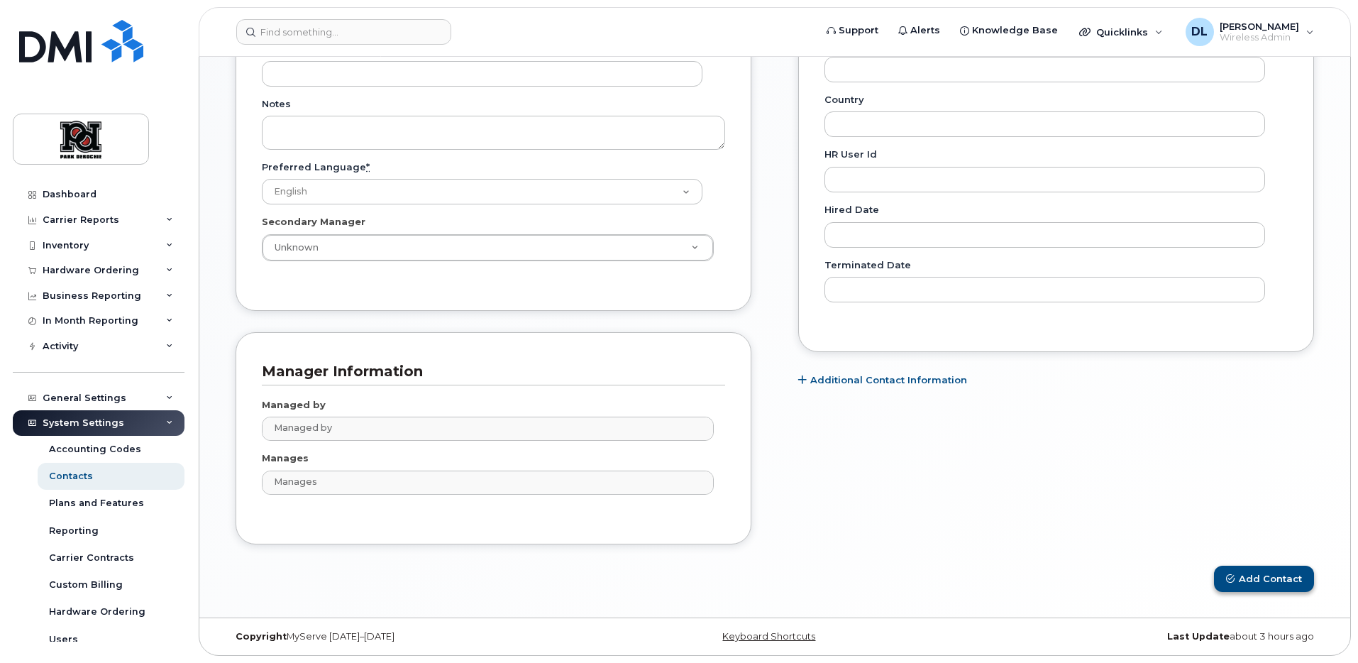
type input "[EMAIL_ADDRESS][DOMAIN_NAME]"
click at [1250, 581] on button "Add Contact" at bounding box center [1264, 579] width 100 height 26
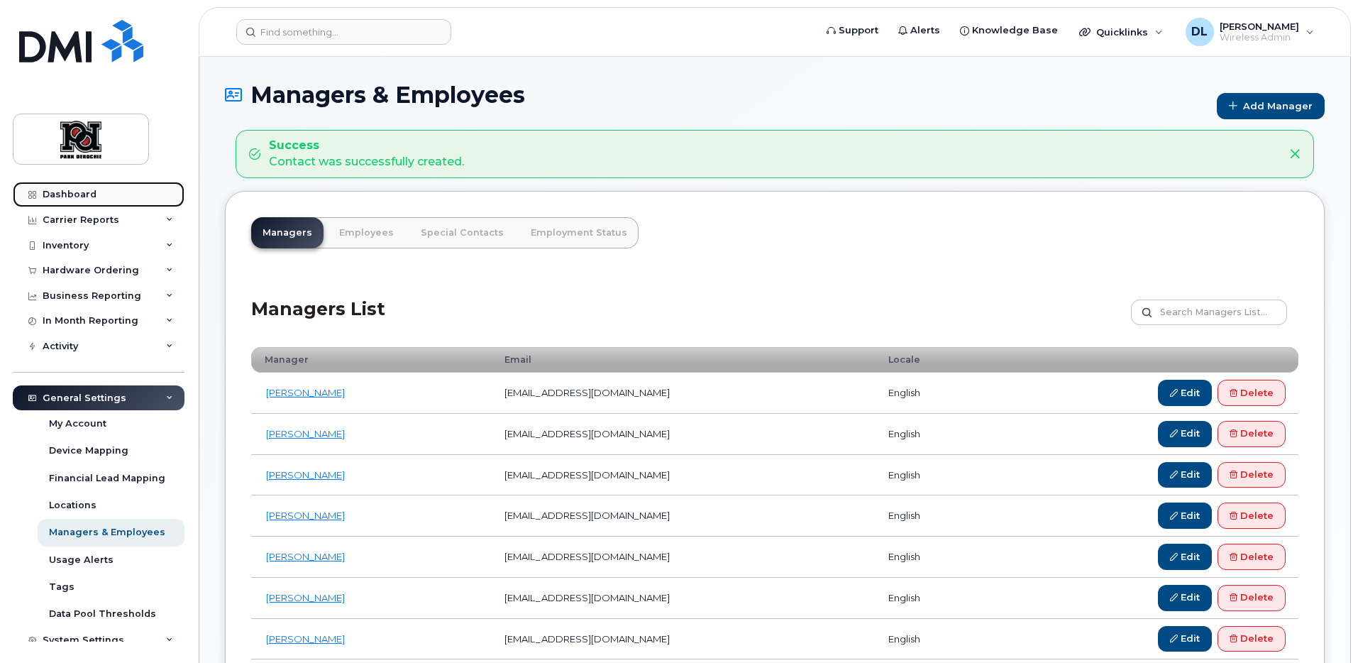
drag, startPoint x: 80, startPoint y: 198, endPoint x: 158, endPoint y: 186, distance: 79.0
click at [80, 198] on div "Dashboard" at bounding box center [70, 194] width 54 height 11
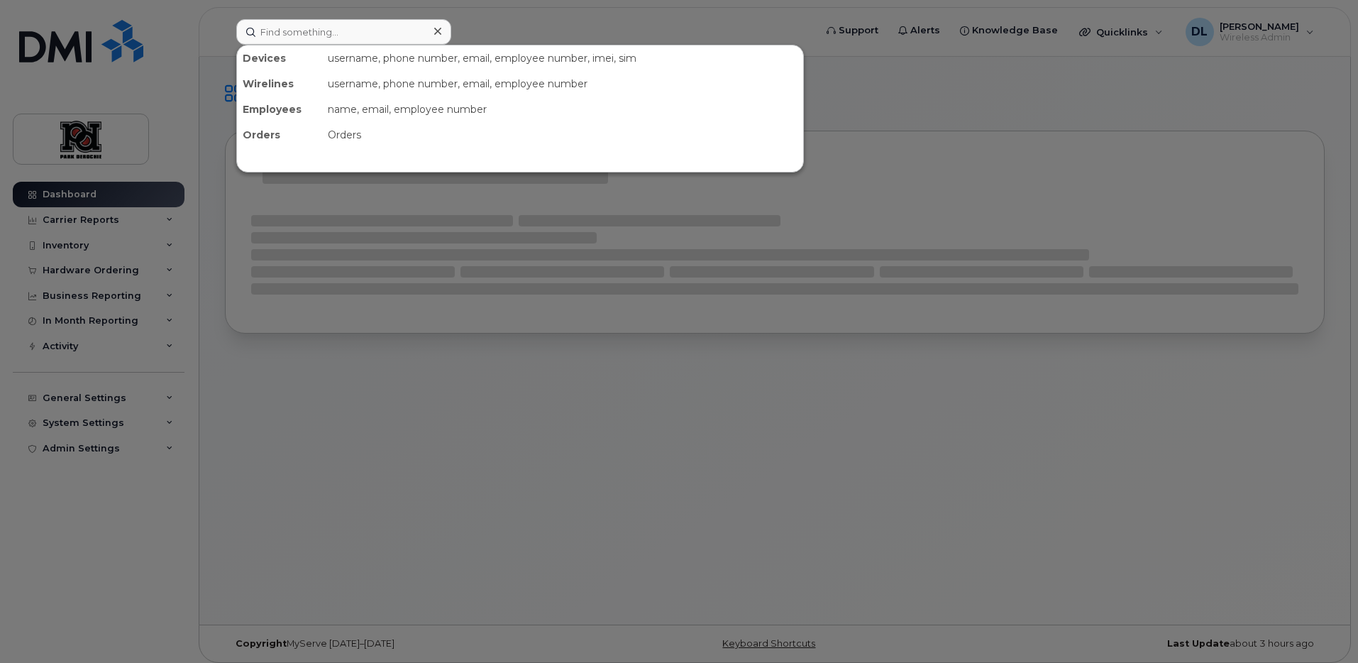
click at [421, 33] on body "Devices username, phone number, email, employee number, imei, sim Wirelines use…" at bounding box center [679, 335] width 1358 height 670
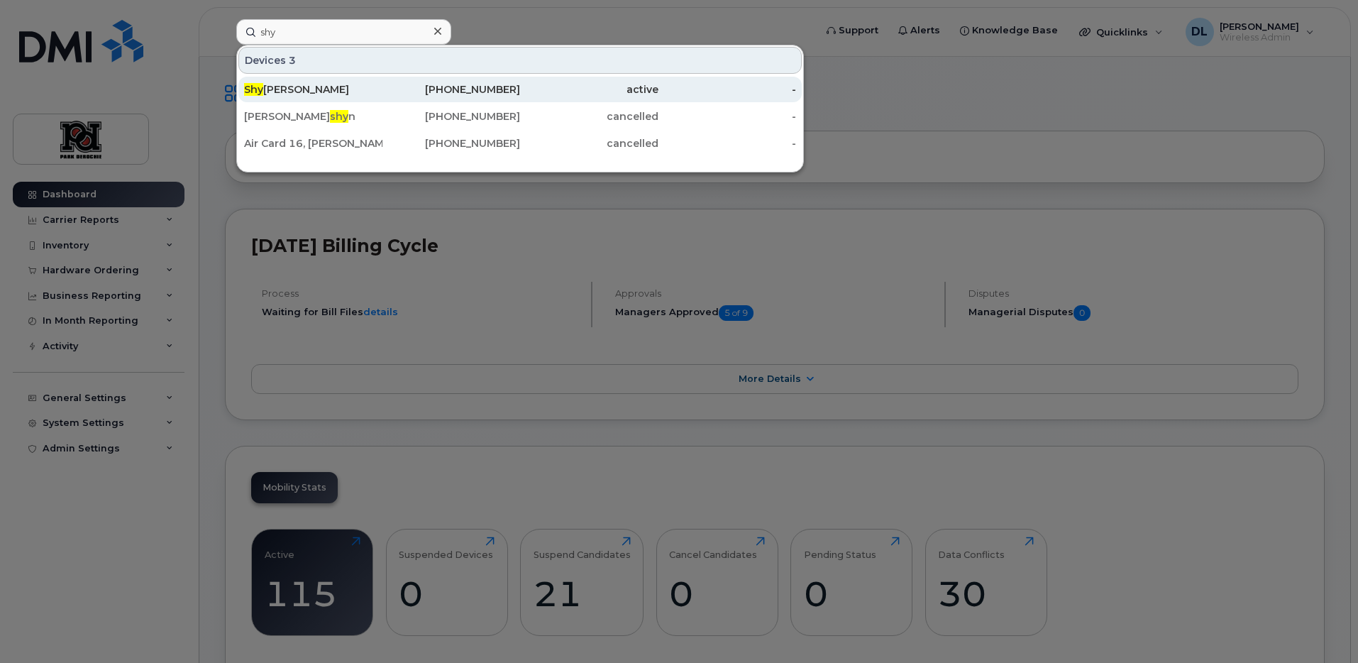
type input "shy"
click at [432, 77] on div "[PHONE_NUMBER]" at bounding box center [452, 90] width 138 height 26
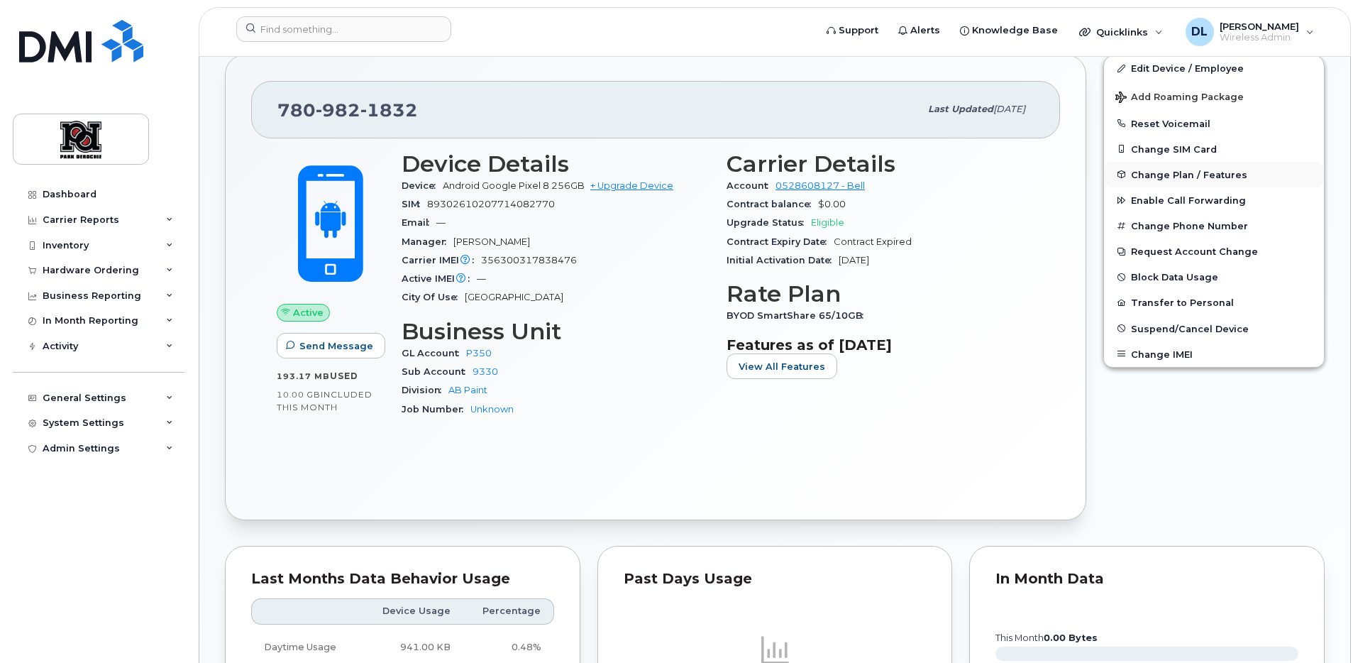
scroll to position [198, 0]
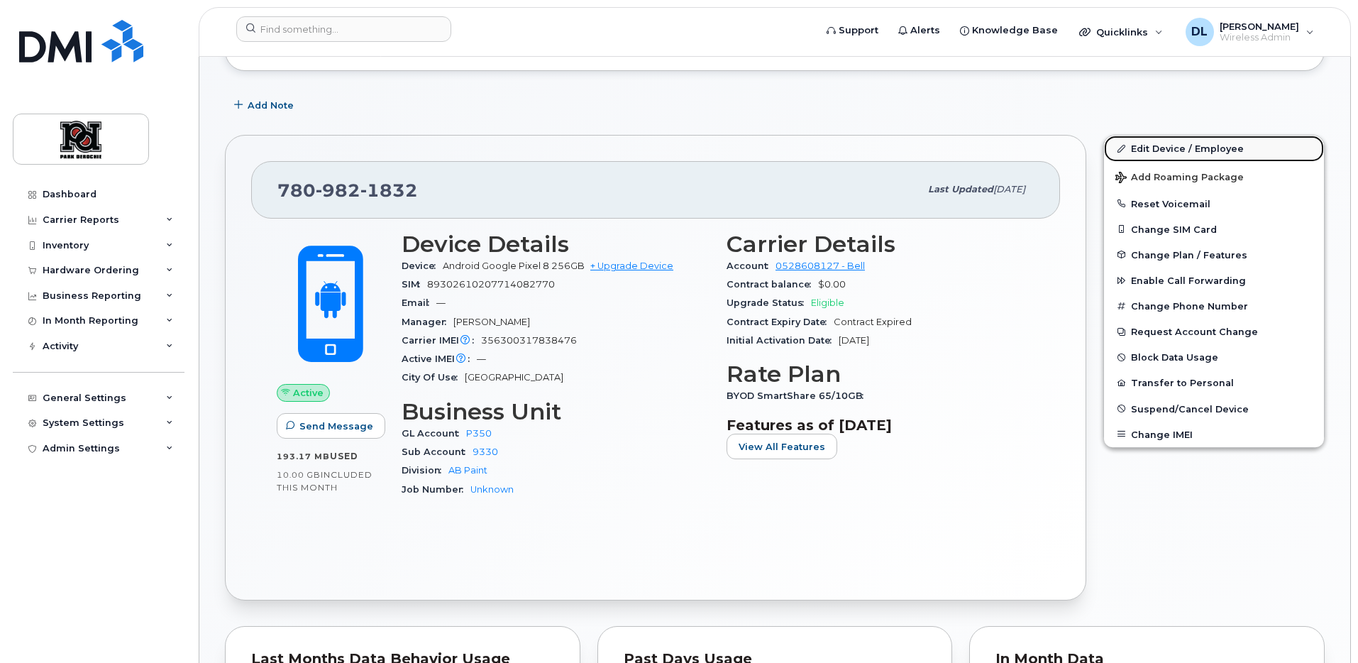
click at [1214, 152] on link "Edit Device / Employee" at bounding box center [1214, 149] width 220 height 26
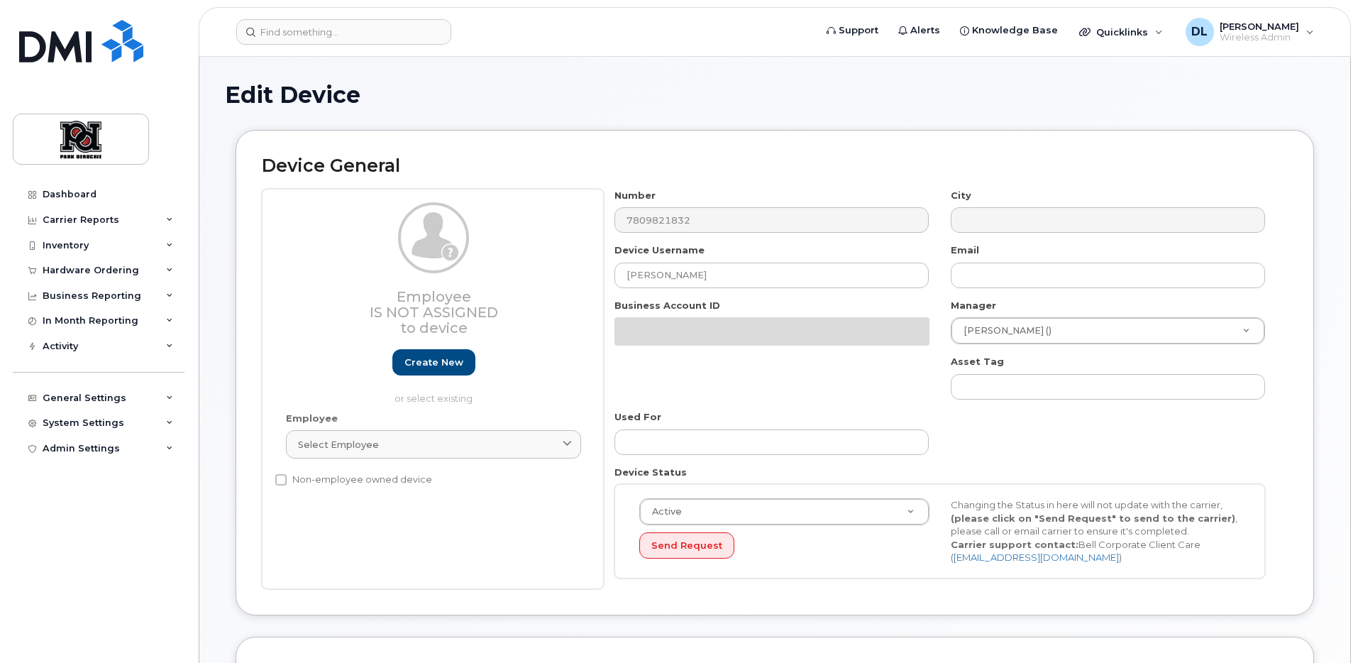
select select "10757"
select select "2366"
select select "2056"
select select "9505"
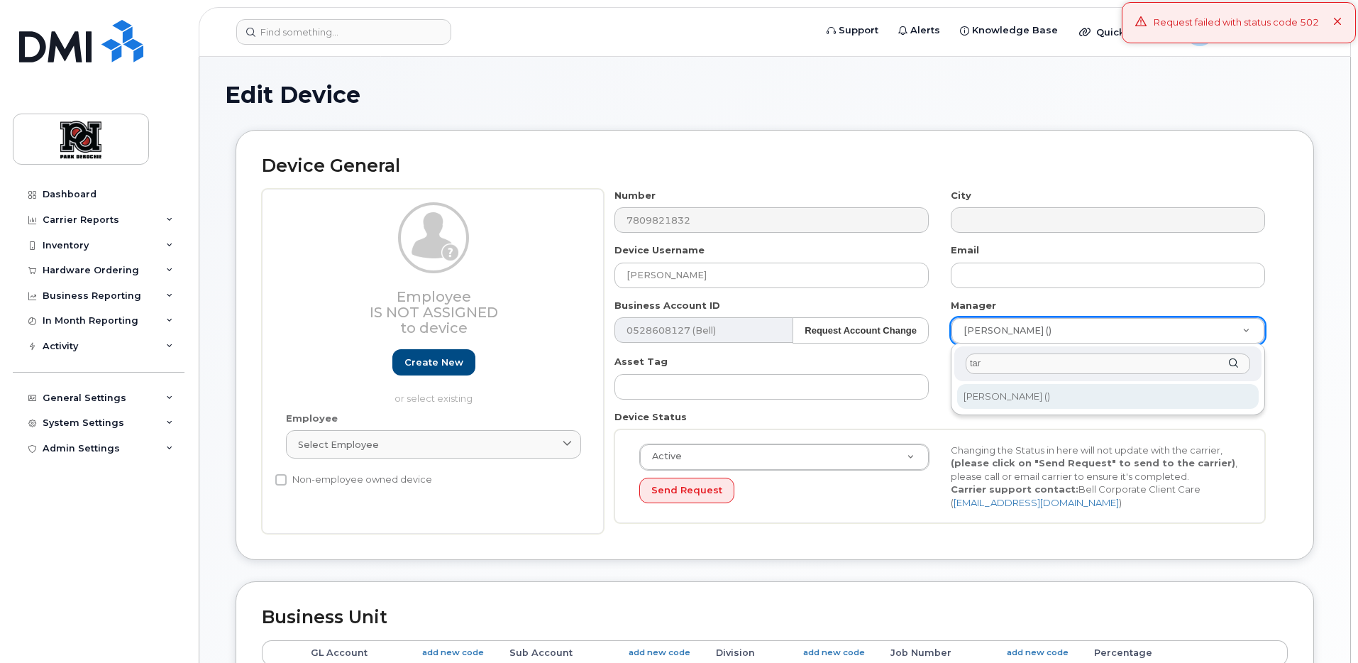
type input "tar"
type input "3004913"
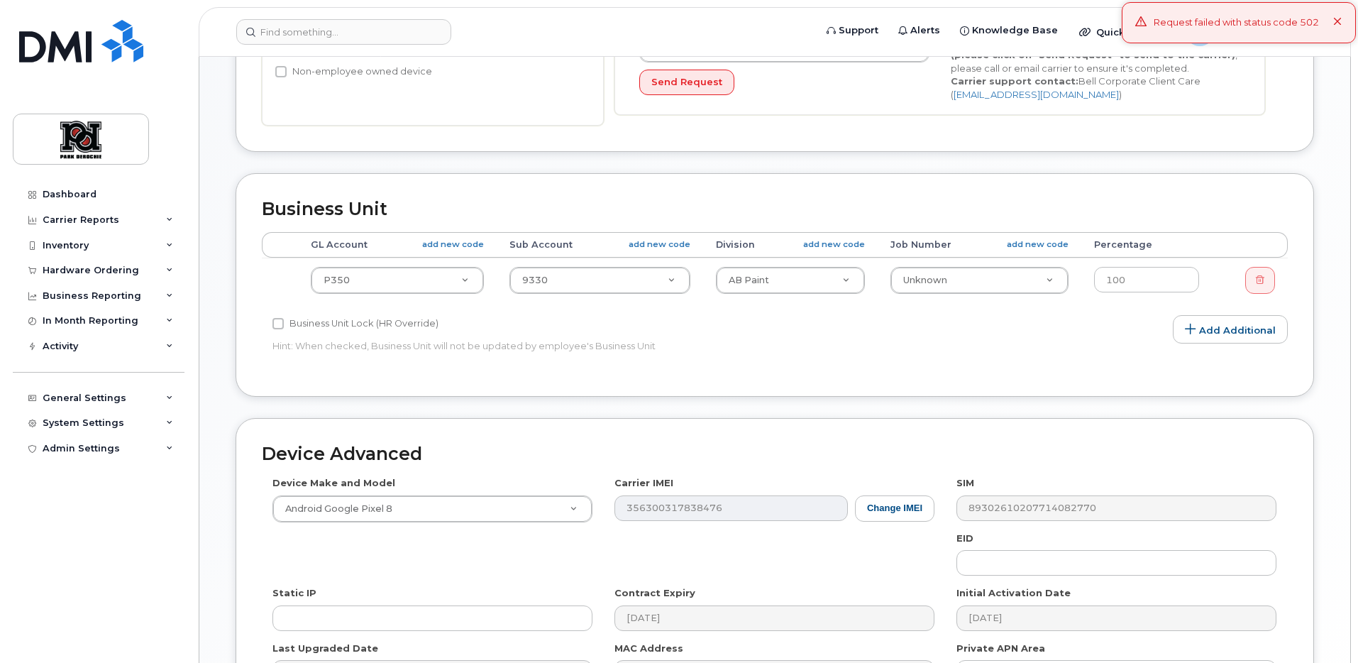
scroll to position [586, 0]
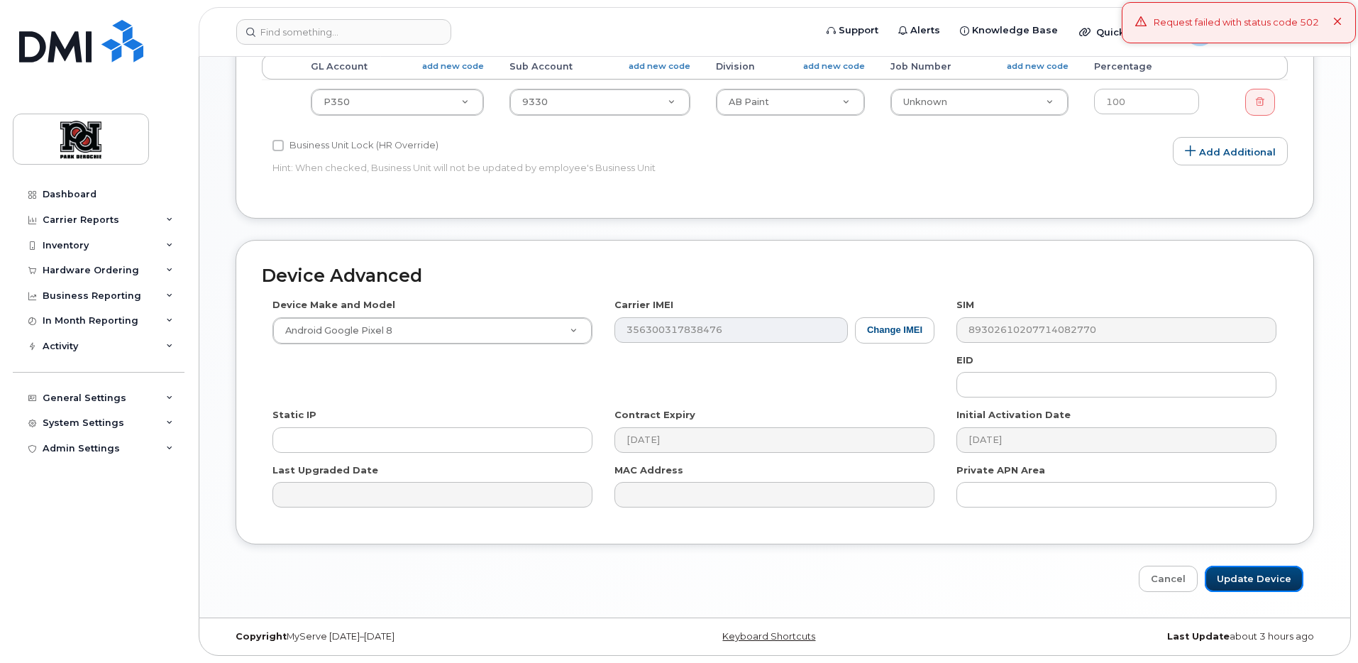
drag, startPoint x: 1274, startPoint y: 581, endPoint x: 1315, endPoint y: 583, distance: 41.2
click at [1274, 581] on input "Update Device" at bounding box center [1254, 579] width 99 height 26
type input "Saving..."
